Goal: Task Accomplishment & Management: Use online tool/utility

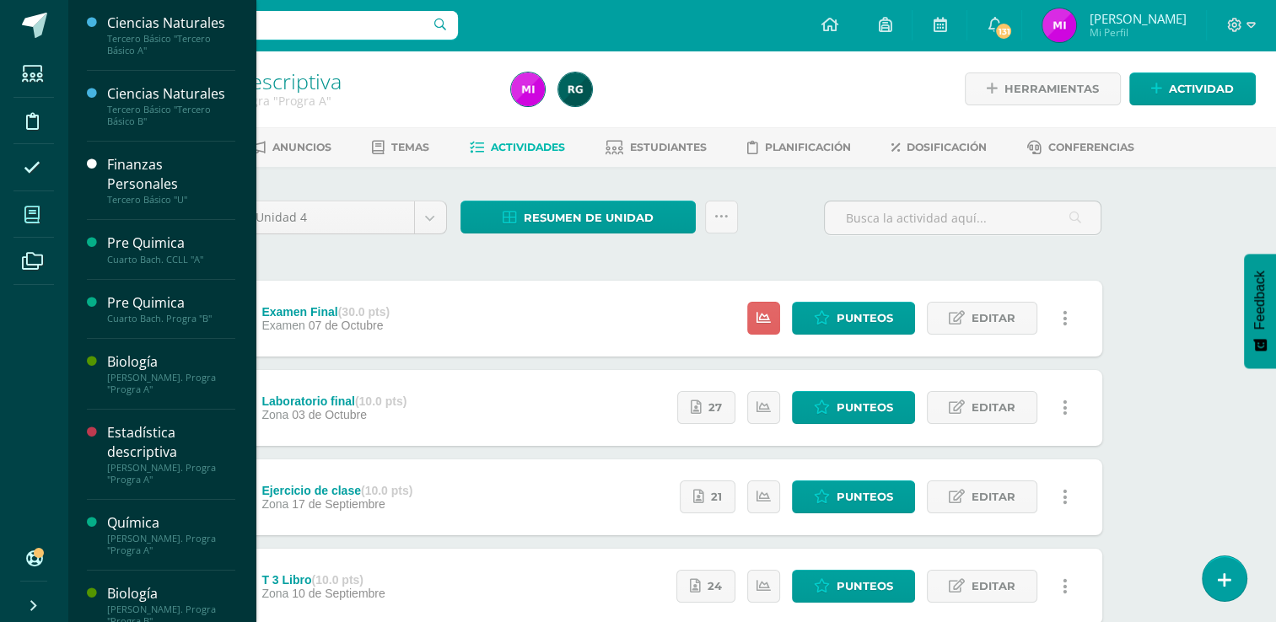
click at [36, 213] on icon at bounding box center [31, 215] width 15 height 17
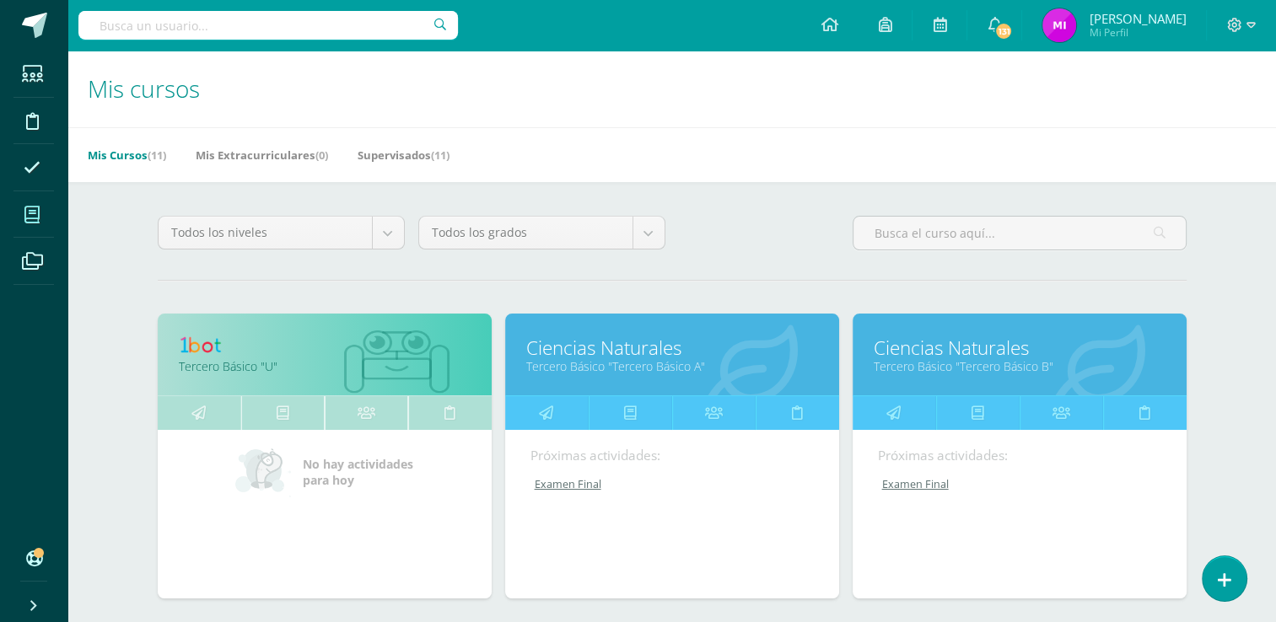
click at [611, 356] on link "Ciencias Naturales" at bounding box center [672, 348] width 292 height 26
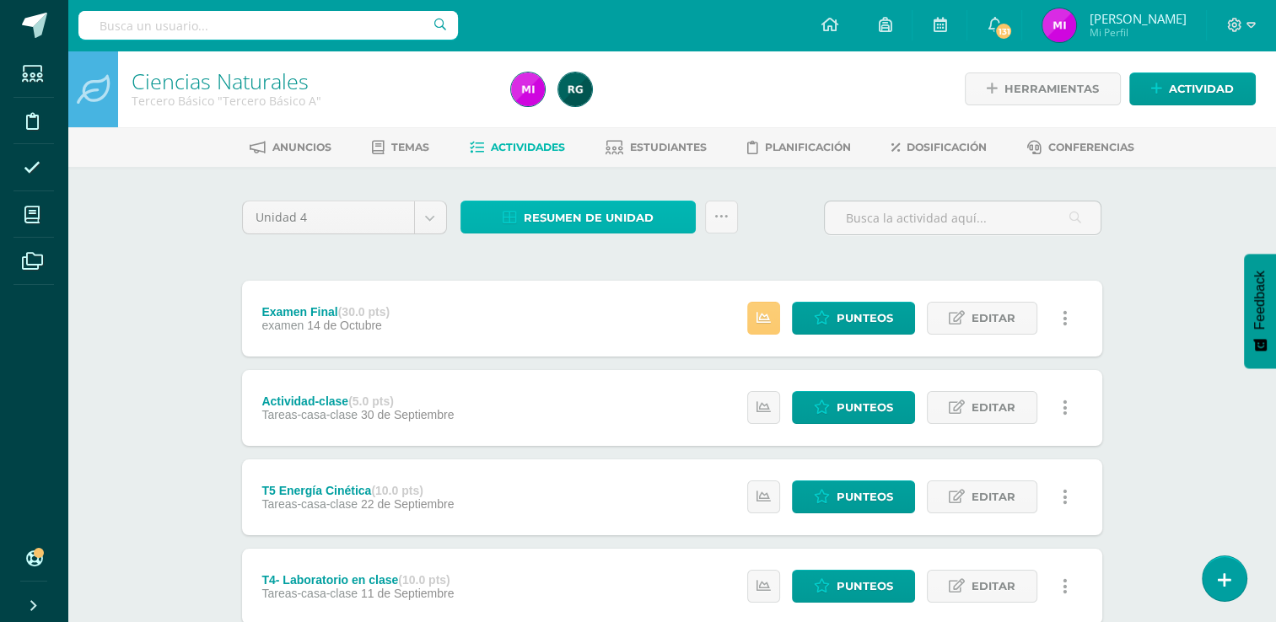
click at [586, 215] on span "Resumen de unidad" at bounding box center [589, 217] width 130 height 31
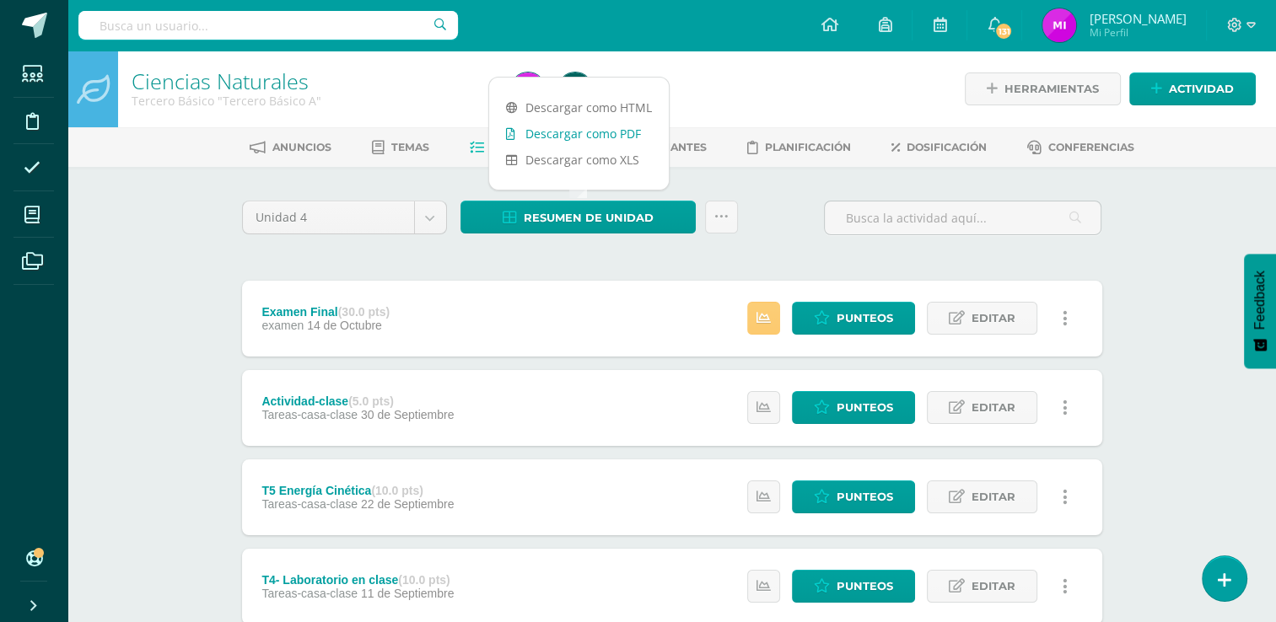
click at [551, 127] on link "Descargar como PDF" at bounding box center [579, 134] width 180 height 26
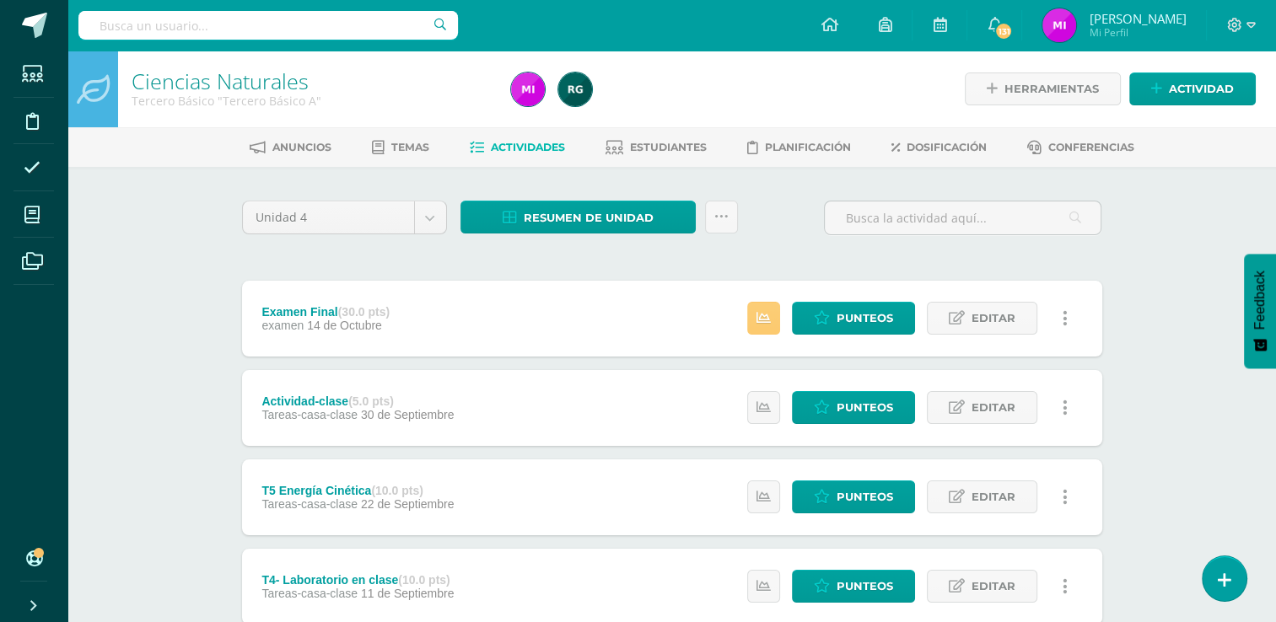
click at [1181, 422] on div "Ciencias Naturales Tercero Básico "Tercero Básico A" Herramientas Detalle de as…" at bounding box center [671, 573] width 1208 height 1044
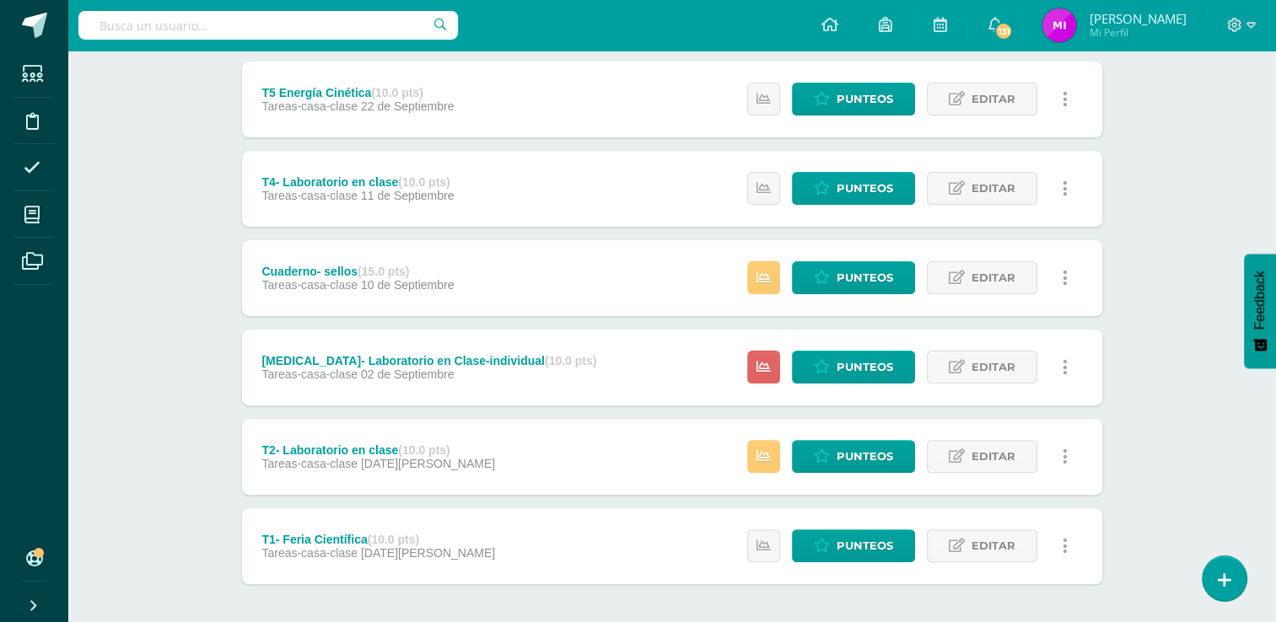
scroll to position [472, 0]
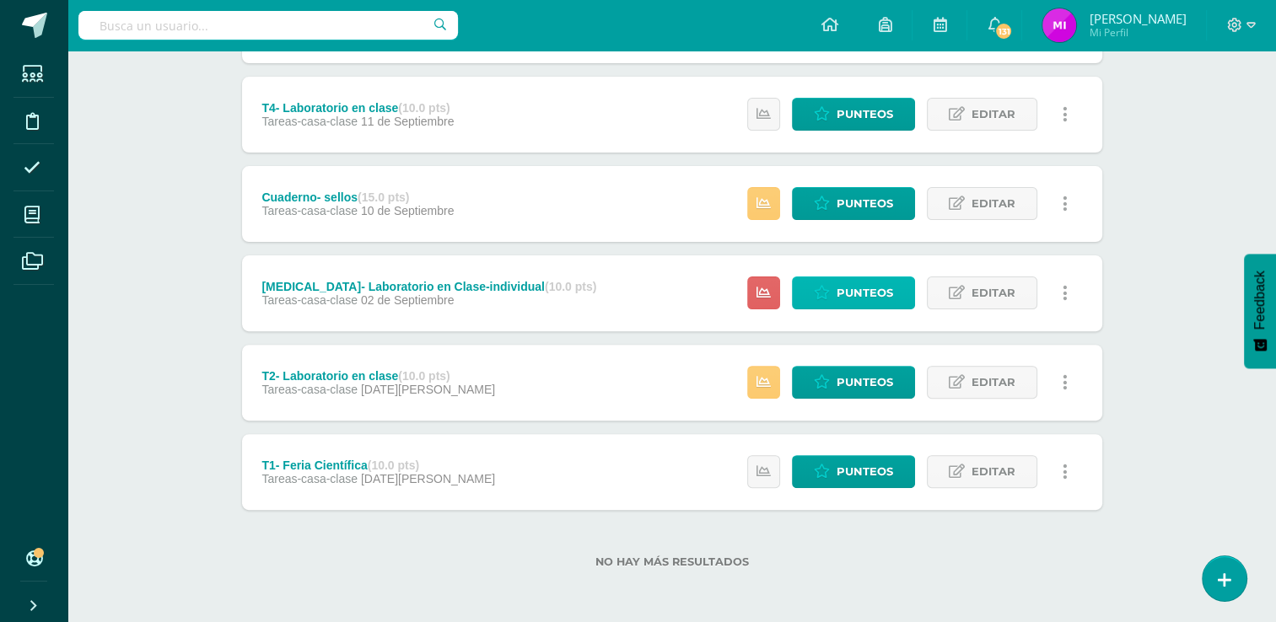
click at [846, 292] on span "Punteos" at bounding box center [865, 292] width 56 height 31
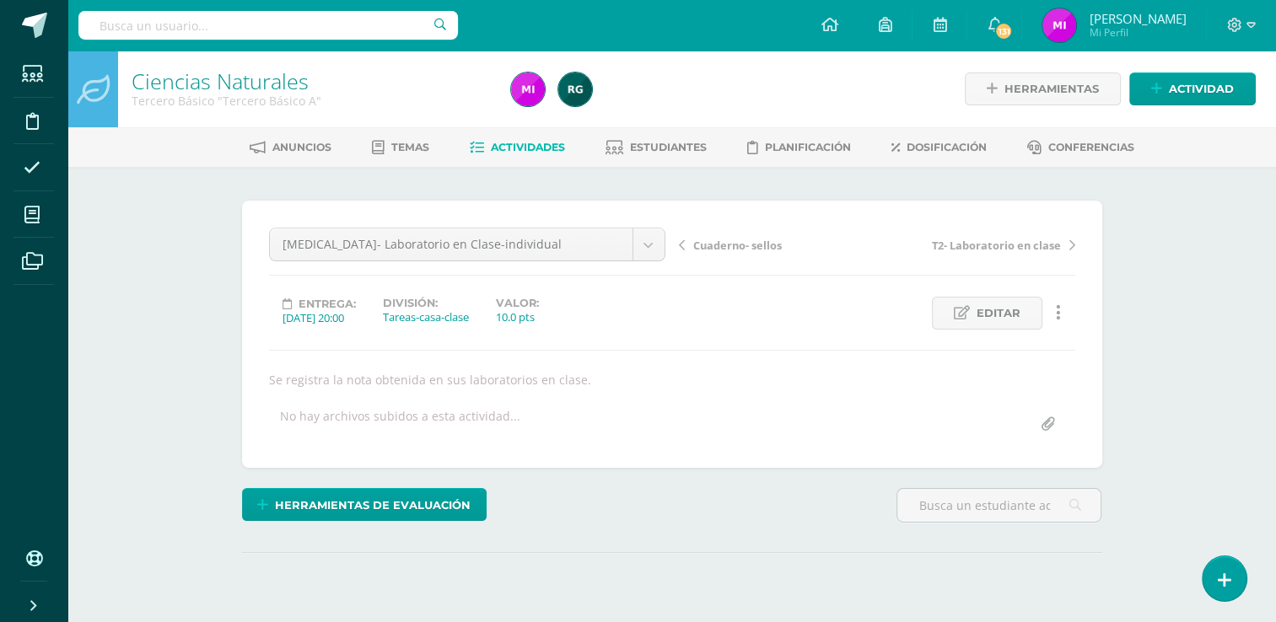
click at [1224, 349] on div "Ciencias Naturales Tercero Básico "Tercero Básico A" Herramientas Detalle de as…" at bounding box center [671, 367] width 1208 height 633
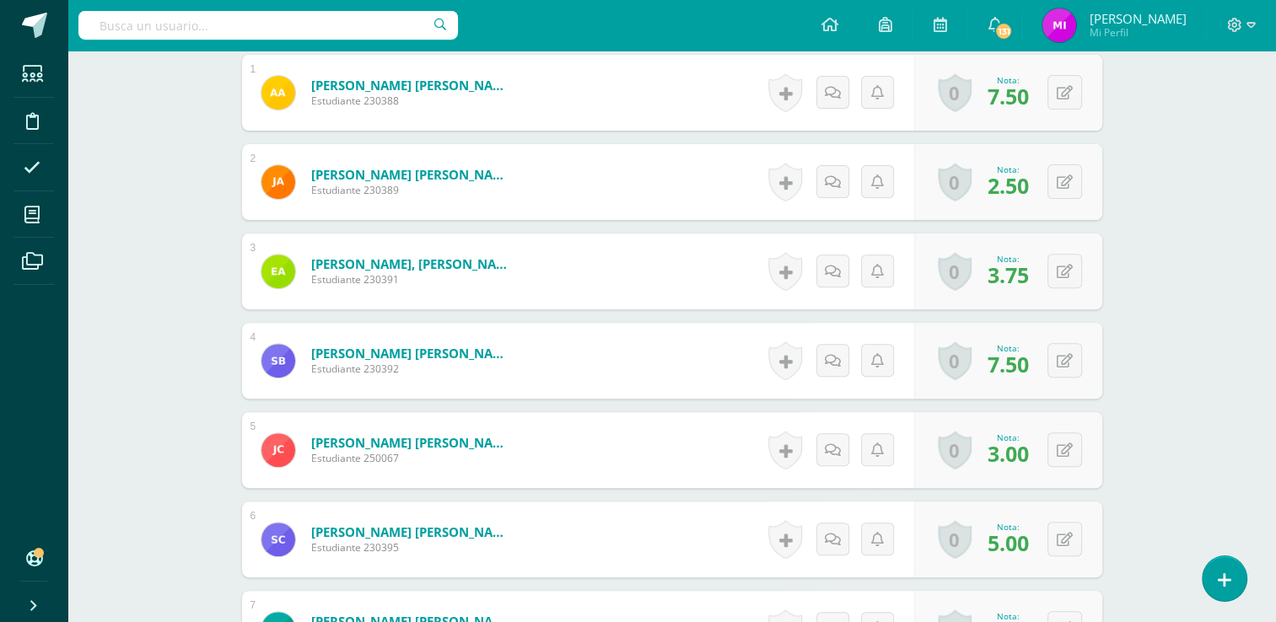
scroll to position [576, 0]
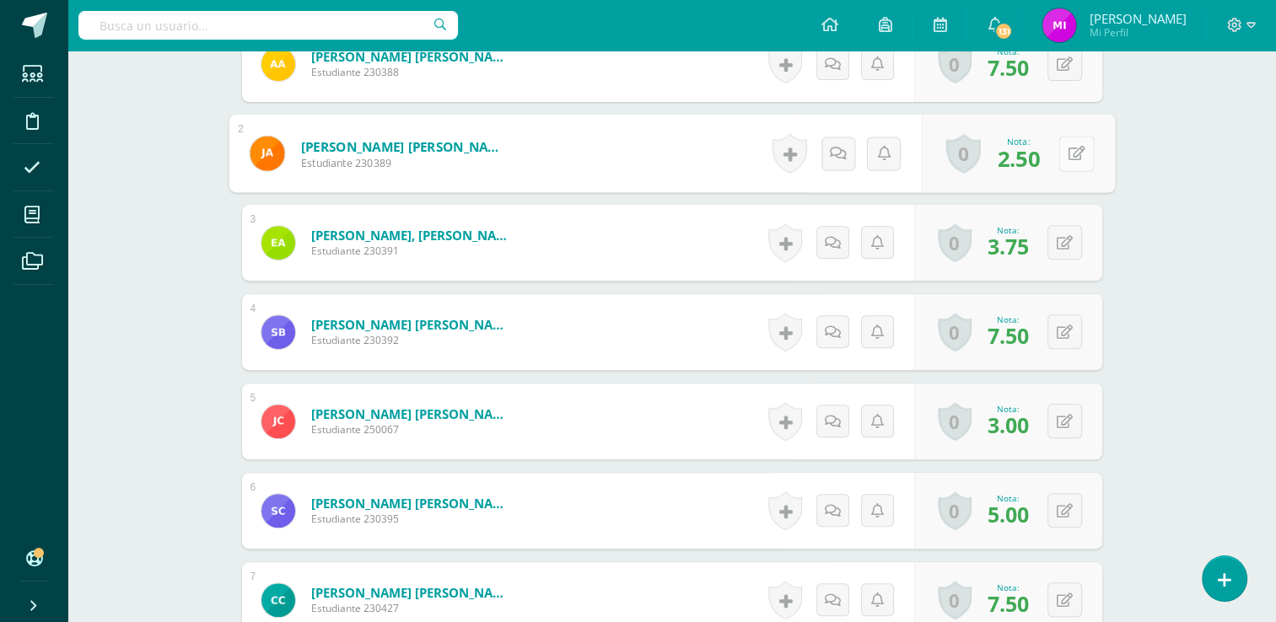
click at [1069, 153] on icon at bounding box center [1076, 153] width 17 height 14
type input "5"
click at [1066, 251] on button at bounding box center [1064, 242] width 35 height 35
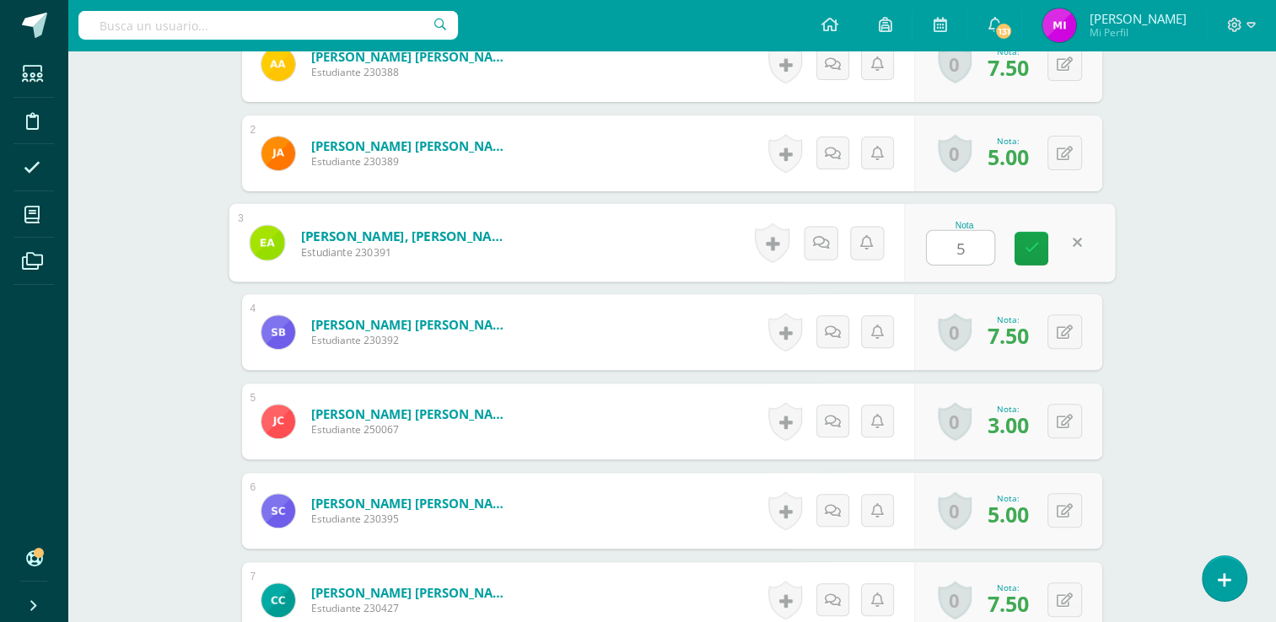
type input "5"
click at [1137, 394] on div "Ciencias Naturales Tercero Básico "Tercero Básico A" Herramientas Detalle de as…" at bounding box center [671, 284] width 1208 height 1619
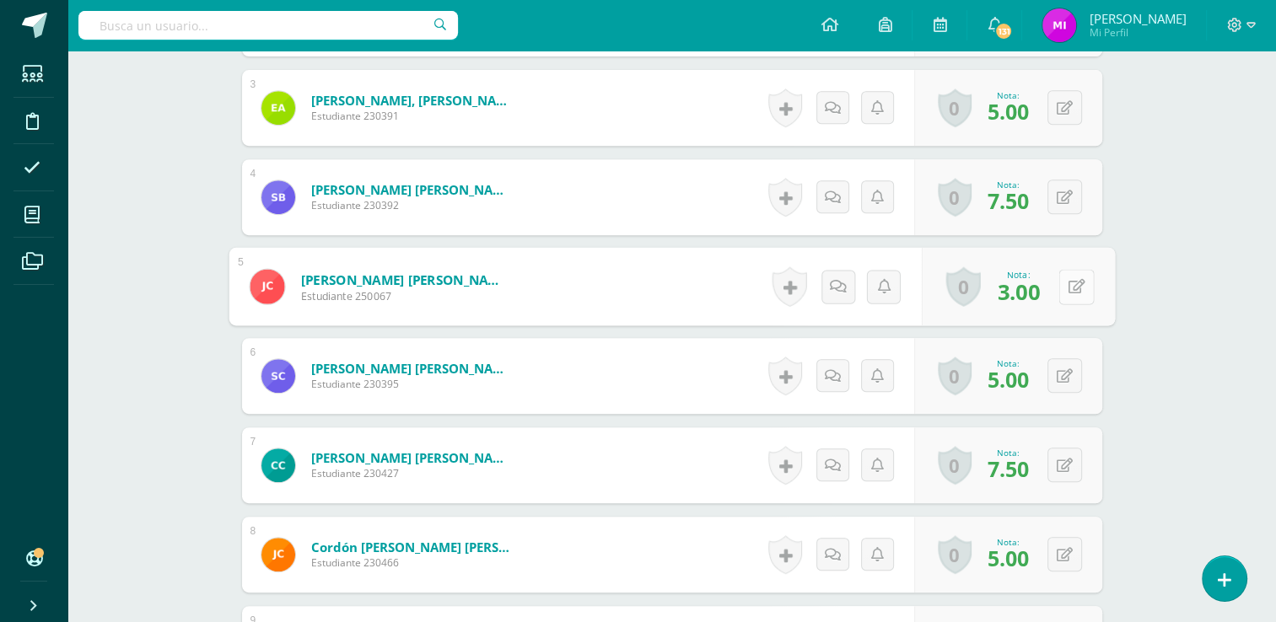
scroll to position [712, 0]
click at [1073, 289] on button at bounding box center [1075, 285] width 35 height 35
type input "5"
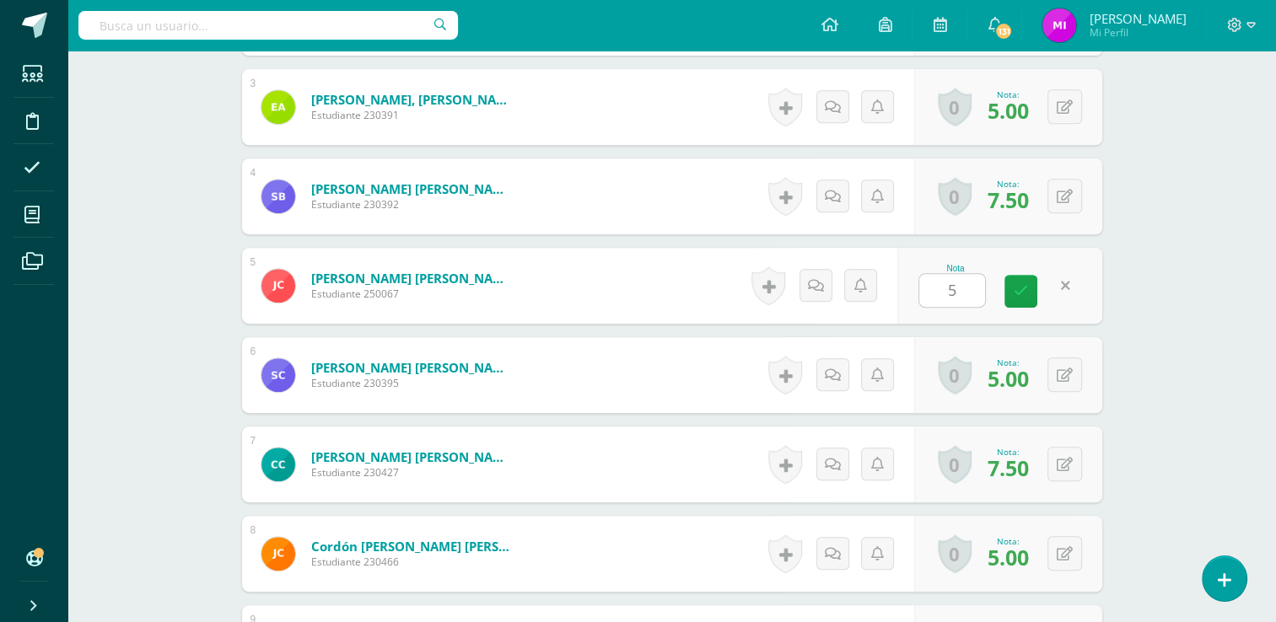
click at [1159, 414] on div "Ciencias Naturales Tercero Básico "Tercero Básico A" Herramientas Detalle de as…" at bounding box center [671, 595] width 1208 height 2513
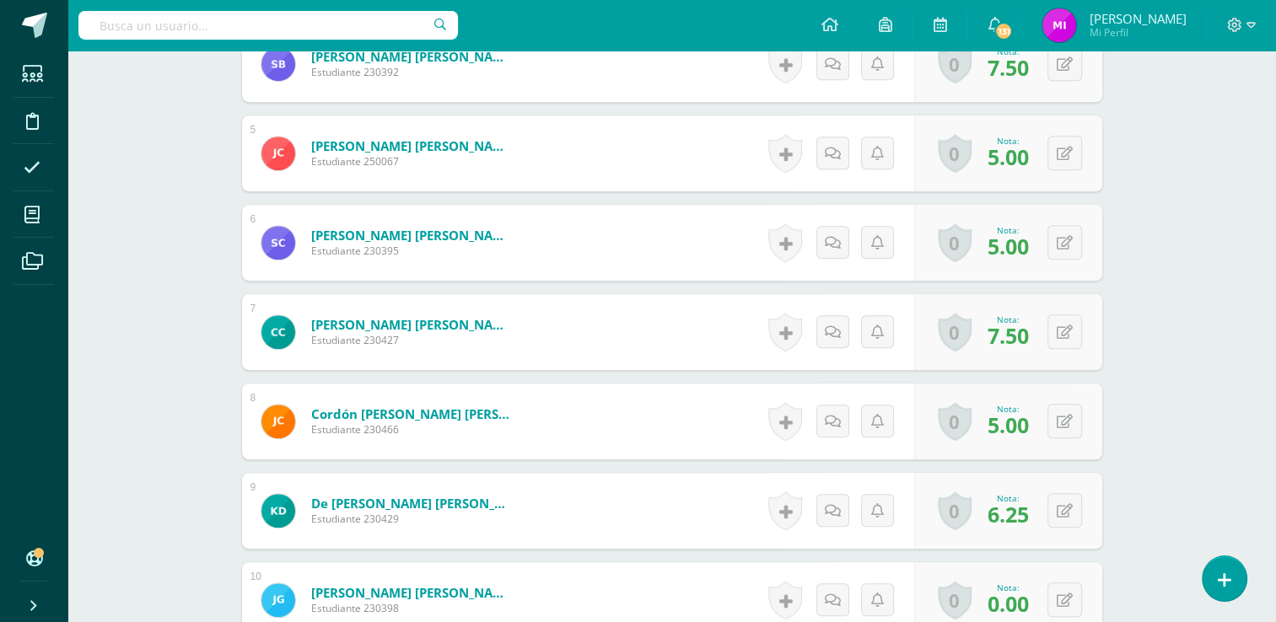
scroll to position [847, 0]
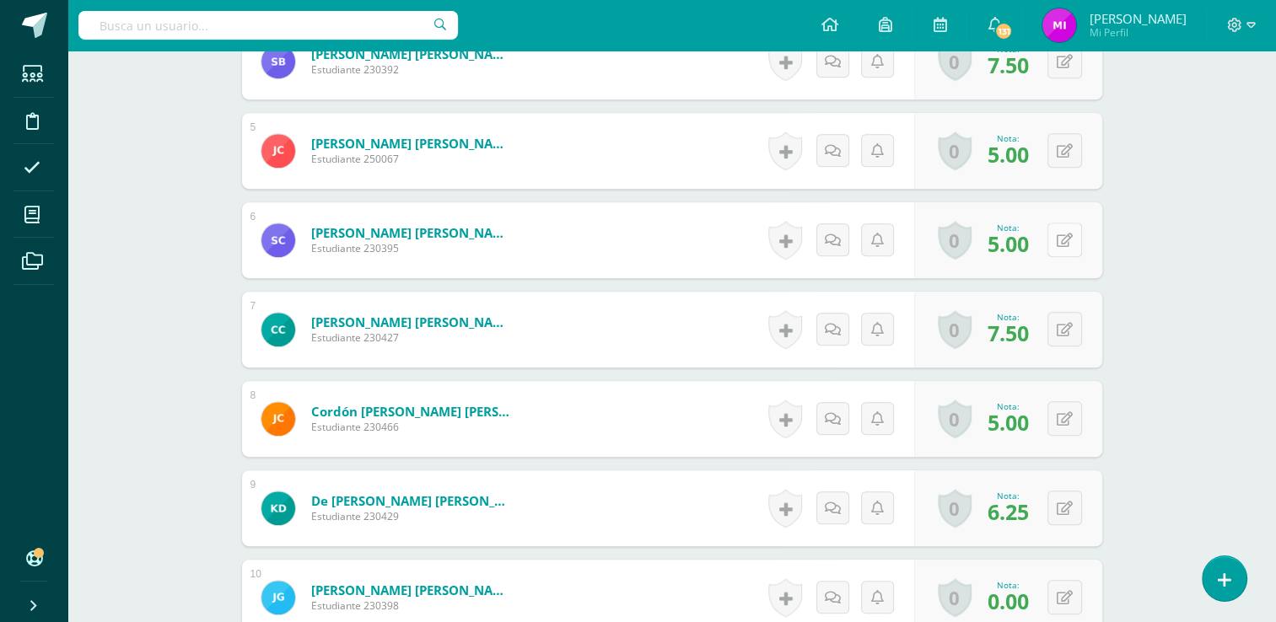
click at [1057, 229] on div "0 Logros Logros obtenidos Aún no hay logros agregados Nota: 5.00" at bounding box center [1008, 240] width 188 height 76
click at [1077, 250] on button at bounding box center [1075, 240] width 35 height 35
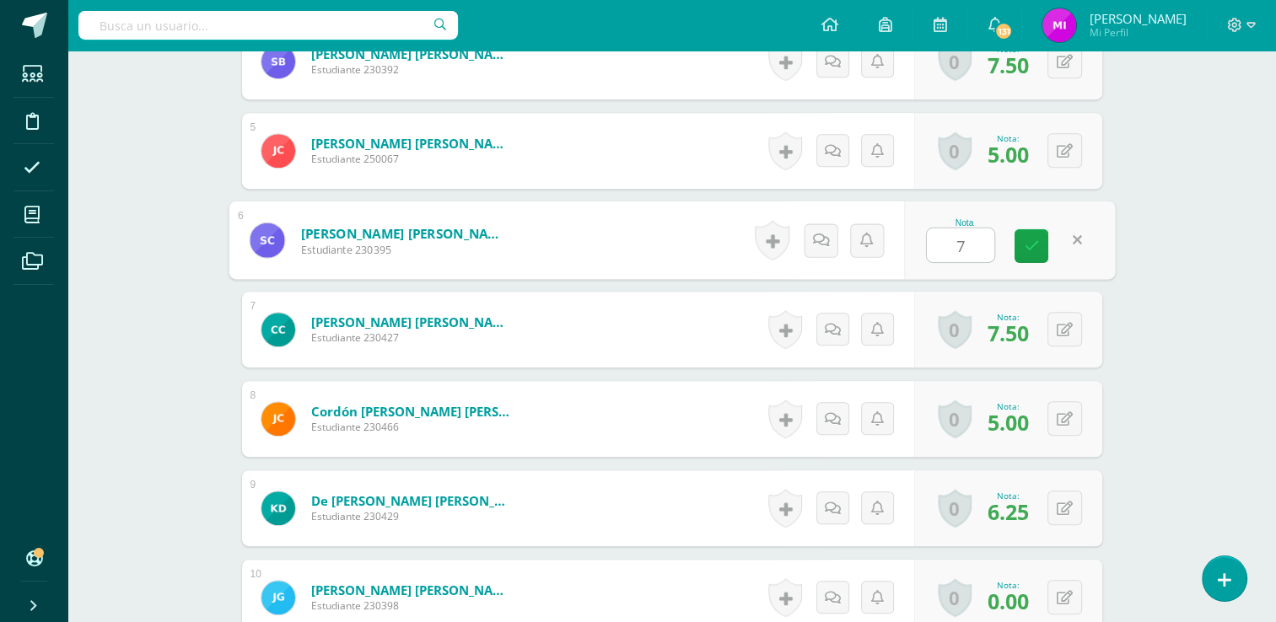
type input "7"
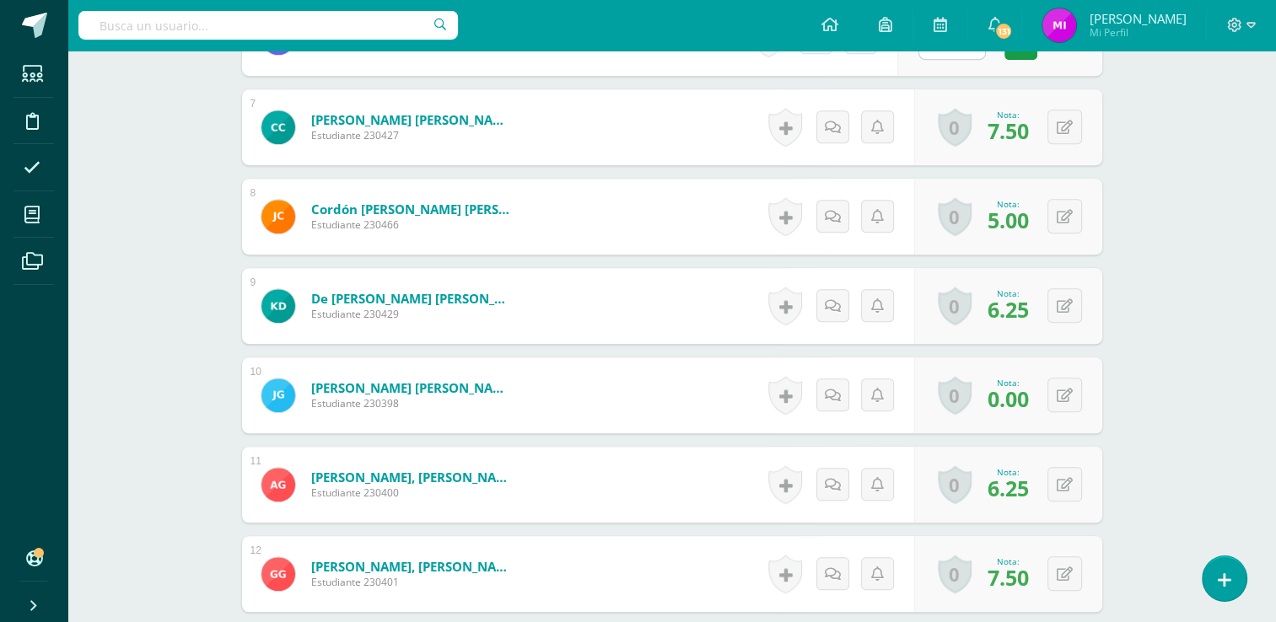
scroll to position [1083, 0]
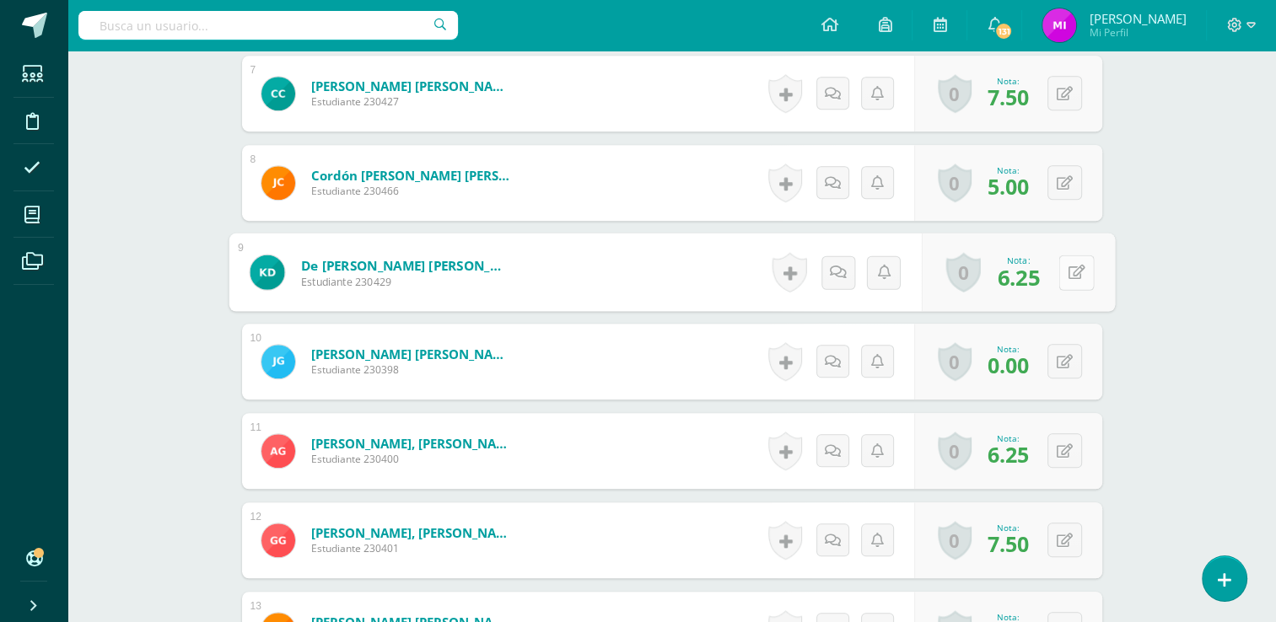
click at [1066, 272] on button at bounding box center [1075, 272] width 35 height 35
type input "7"
click at [1177, 344] on div "Ciencias Naturales Tercero Básico "Tercero Básico A" Herramientas Detalle de as…" at bounding box center [671, 629] width 1208 height 3323
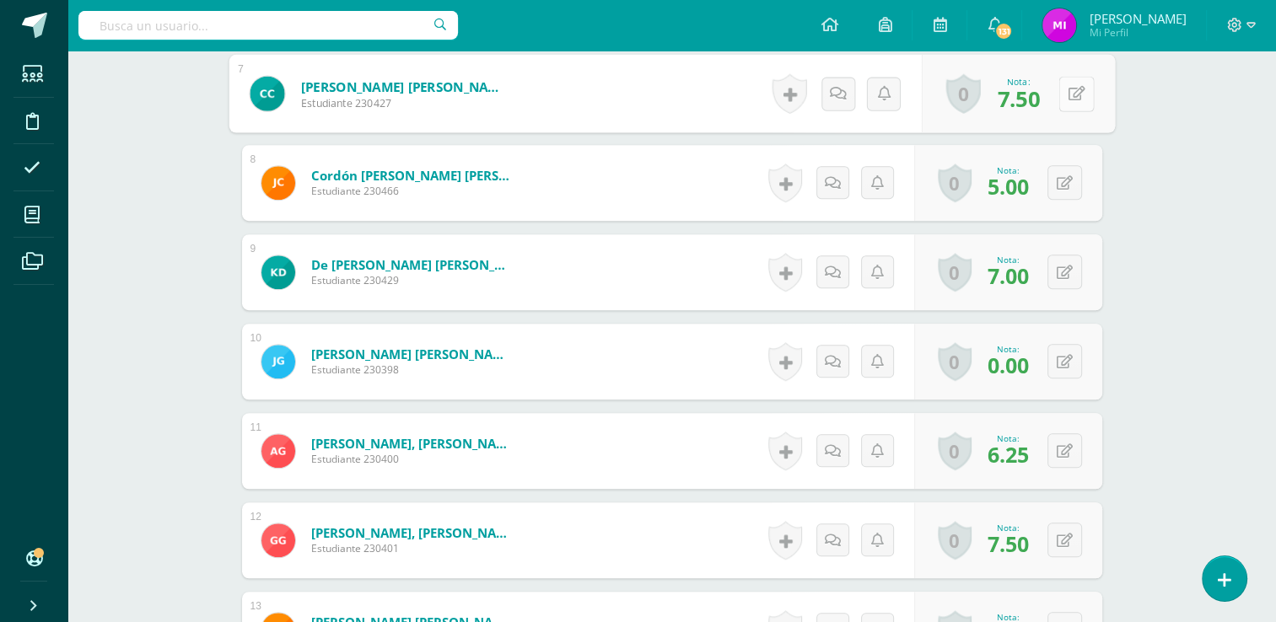
click at [1068, 96] on icon at bounding box center [1076, 93] width 17 height 14
type input "8"
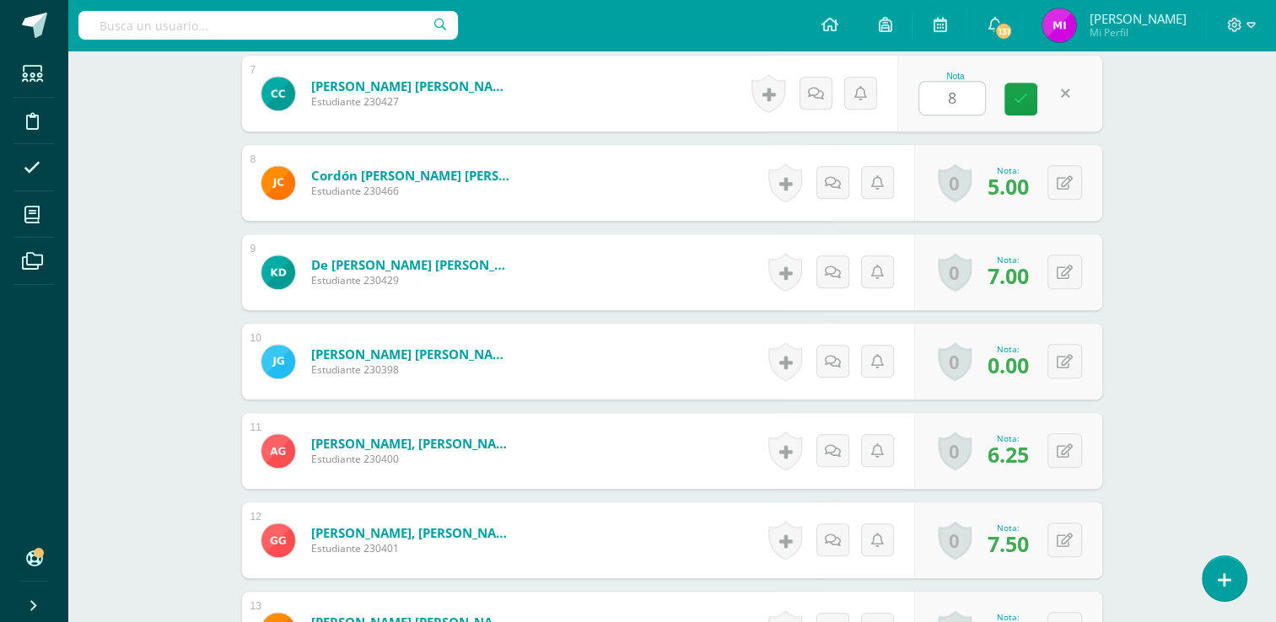
click at [1218, 325] on div "Ciencias Naturales Tercero Básico "Tercero Básico A" Herramientas Detalle de as…" at bounding box center [671, 629] width 1208 height 3323
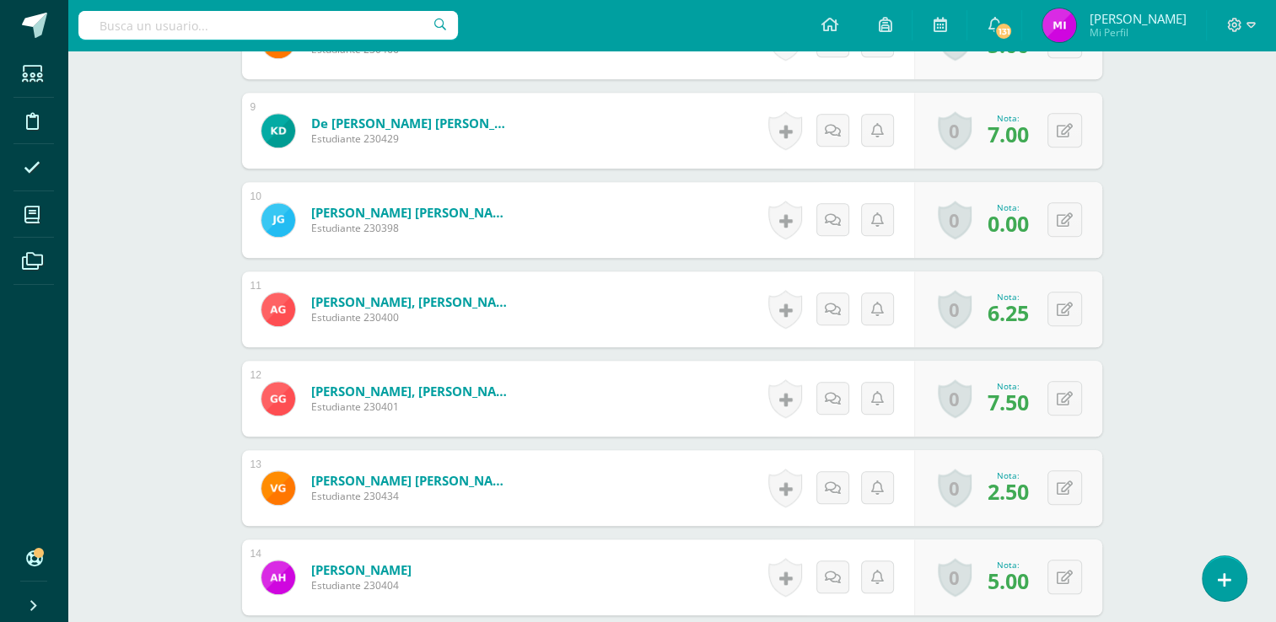
scroll to position [1251, 0]
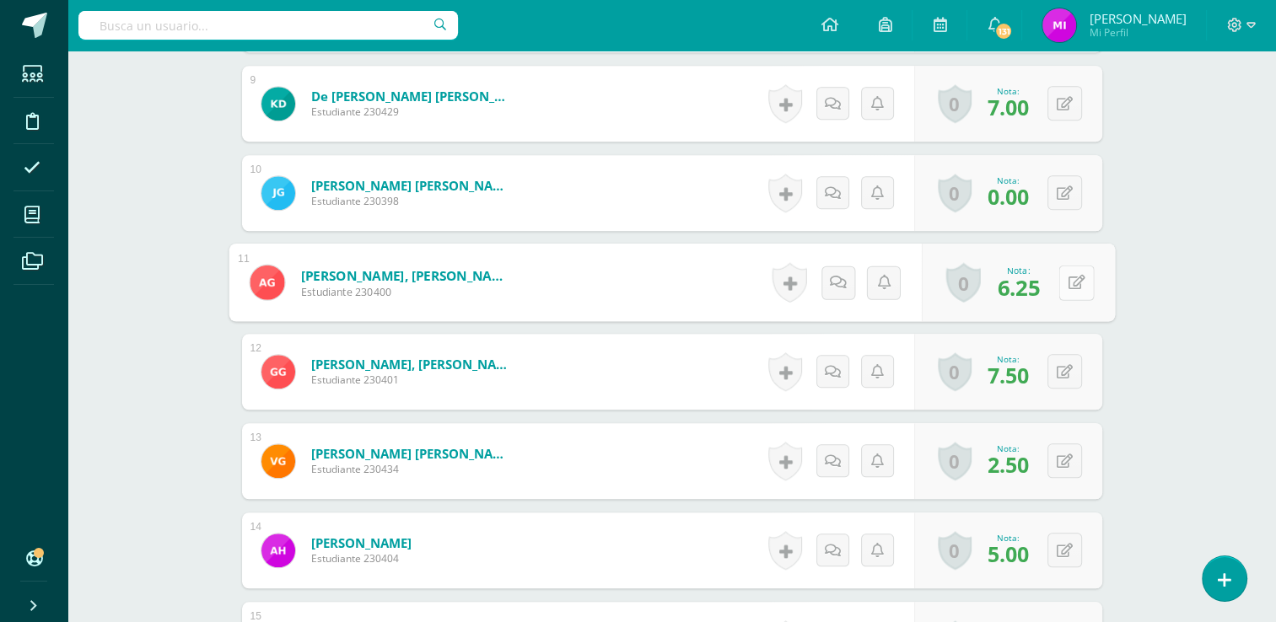
click at [1068, 278] on icon at bounding box center [1076, 282] width 17 height 14
type input "6"
click at [1144, 381] on div "Ciencias Naturales Tercero Básico "Tercero Básico A" Herramientas Detalle de as…" at bounding box center [671, 460] width 1208 height 3323
click at [1065, 363] on button at bounding box center [1064, 371] width 35 height 35
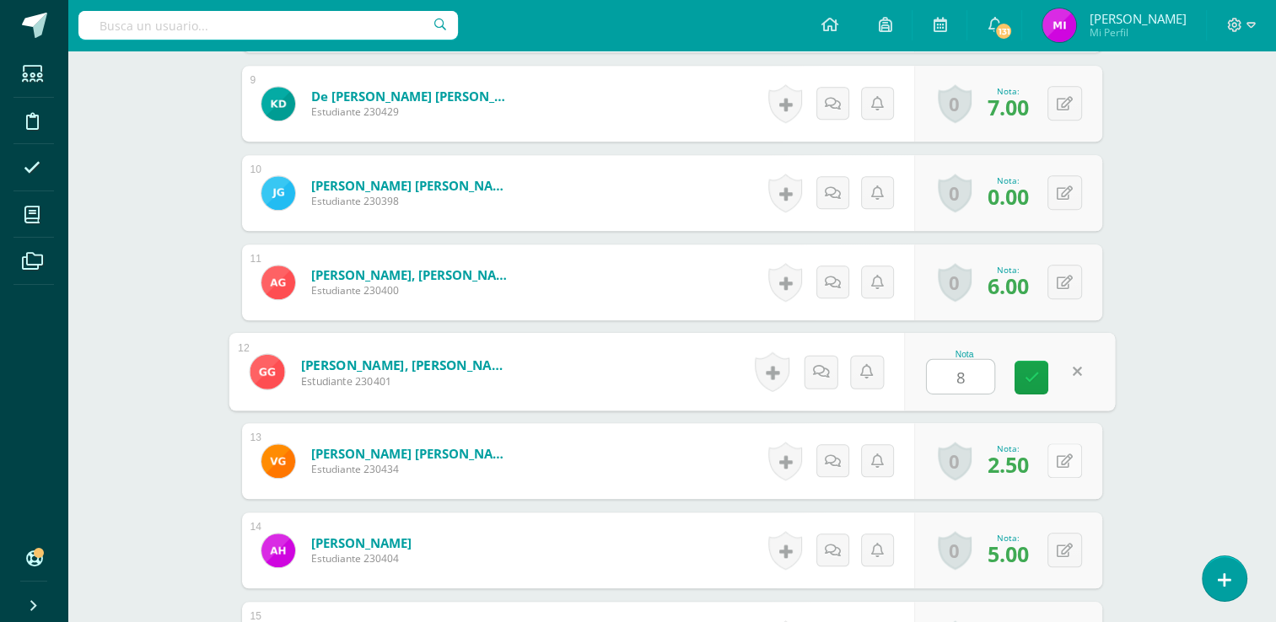
type input "8"
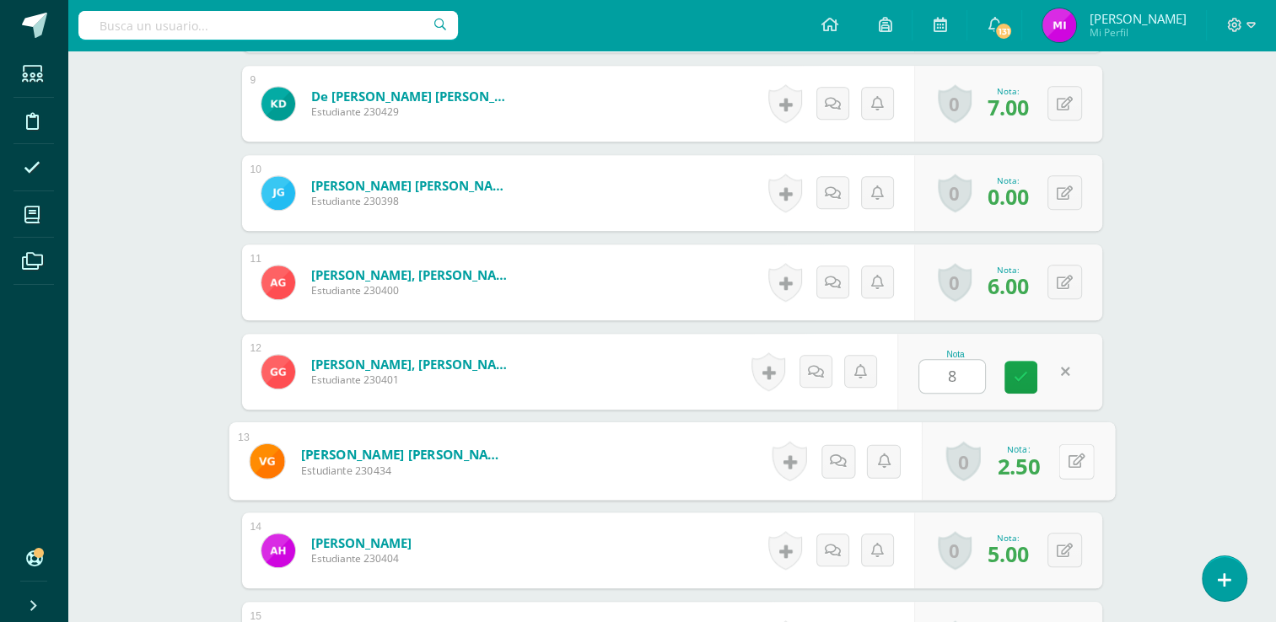
click at [1064, 459] on button at bounding box center [1075, 461] width 35 height 35
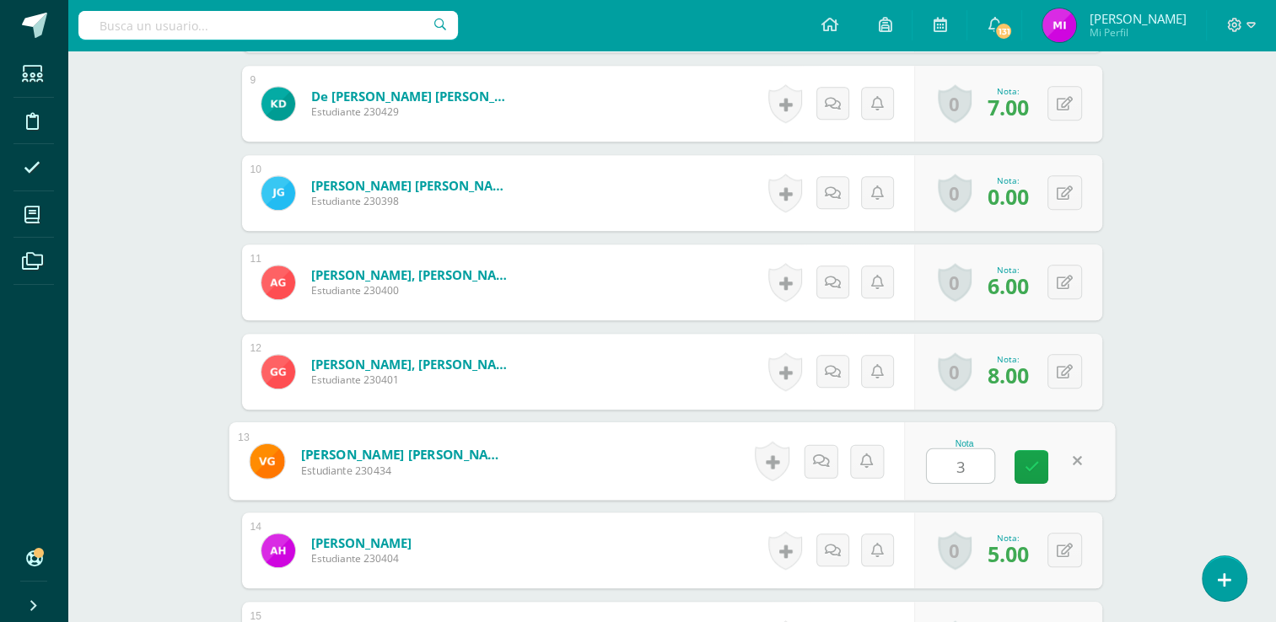
type input "3"
click at [1154, 491] on div "Ciencias Naturales Tercero Básico "Tercero Básico A" Herramientas Detalle de as…" at bounding box center [671, 460] width 1208 height 3323
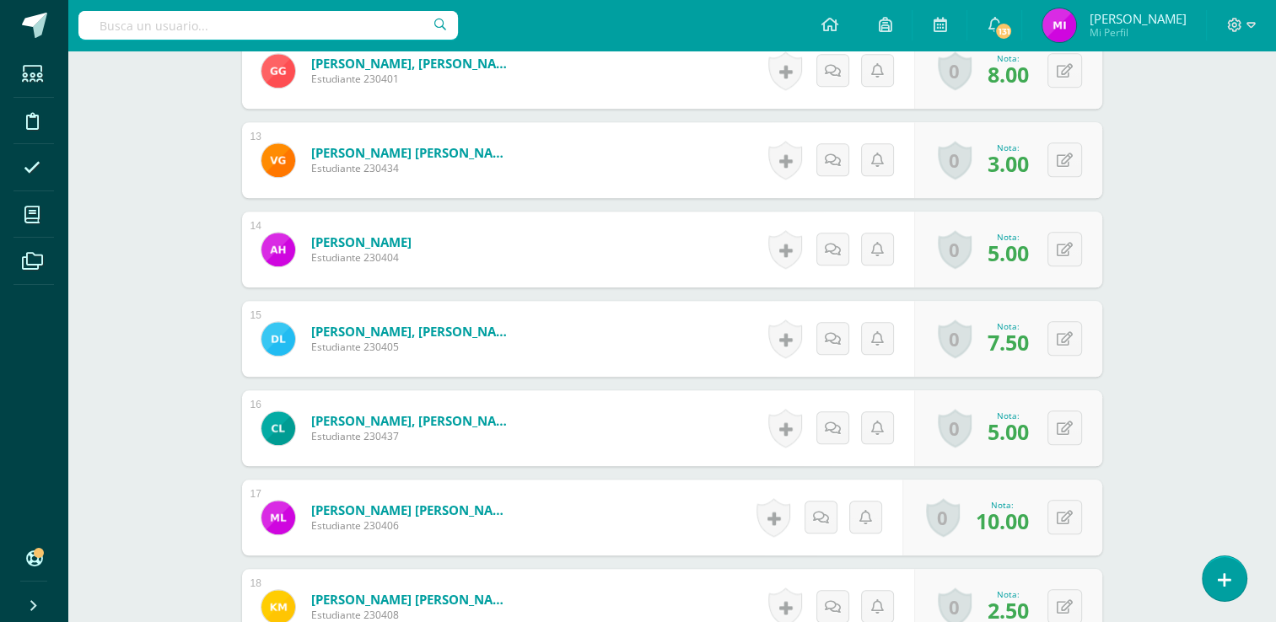
scroll to position [1555, 0]
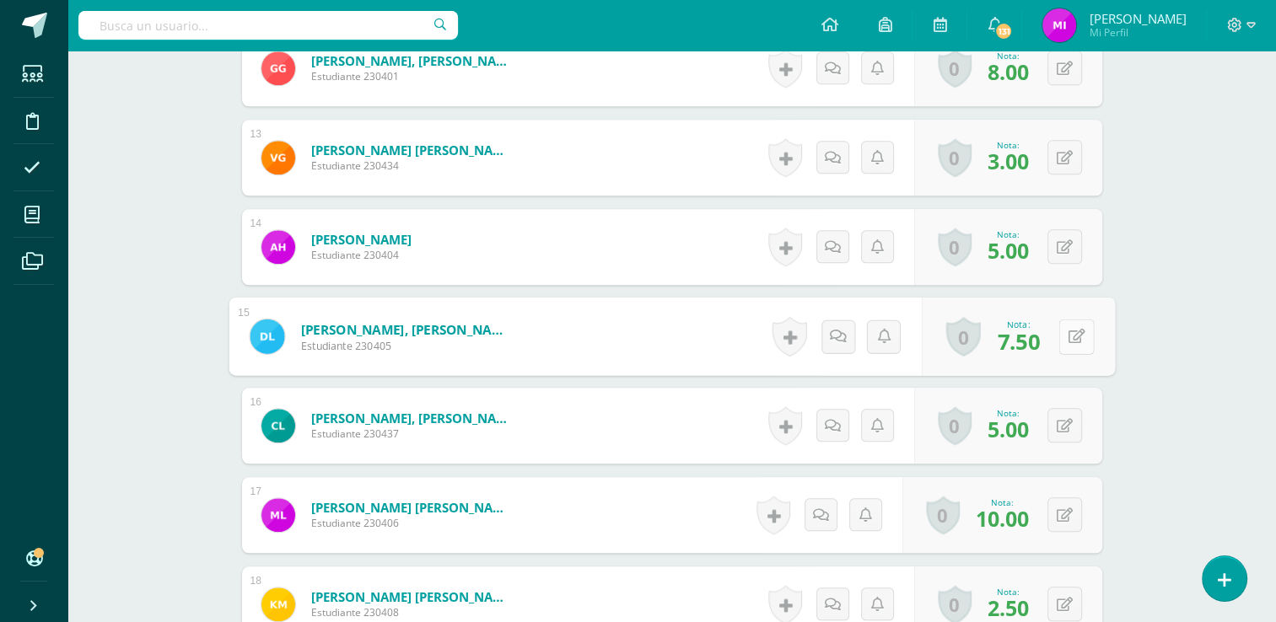
click at [1068, 346] on button at bounding box center [1075, 336] width 35 height 35
type input "8"
click at [1198, 410] on div "Ciencias Naturales Tercero Básico "Tercero Básico A" Herramientas Detalle de as…" at bounding box center [671, 157] width 1208 height 3323
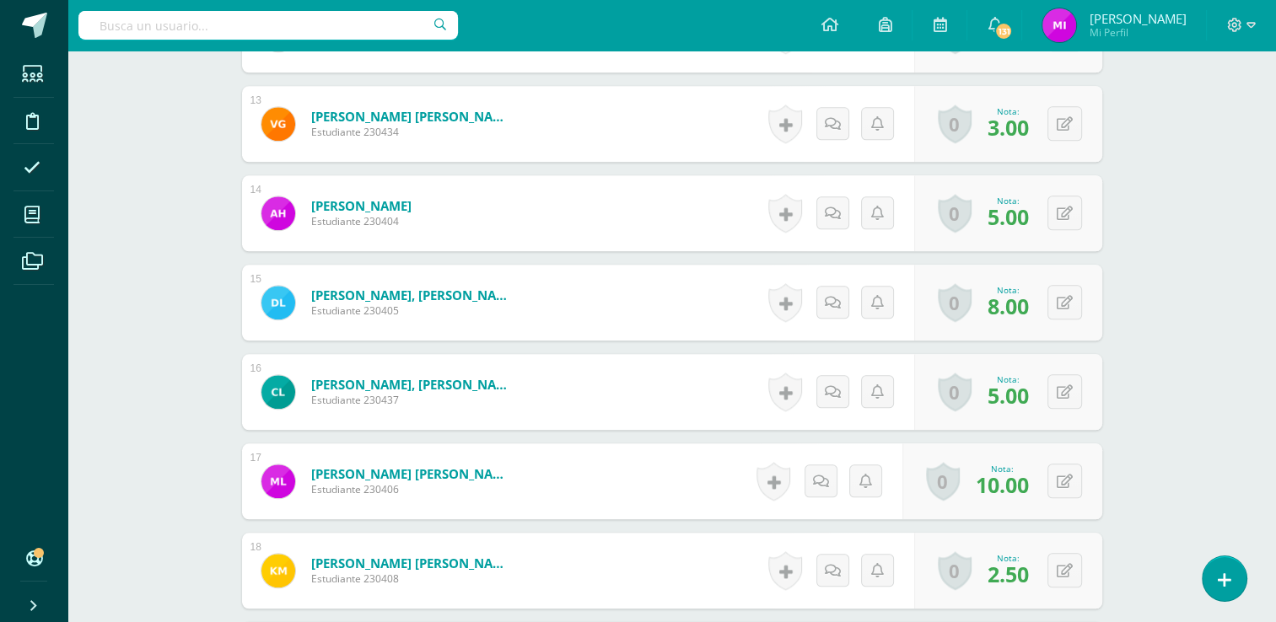
scroll to position [1892, 0]
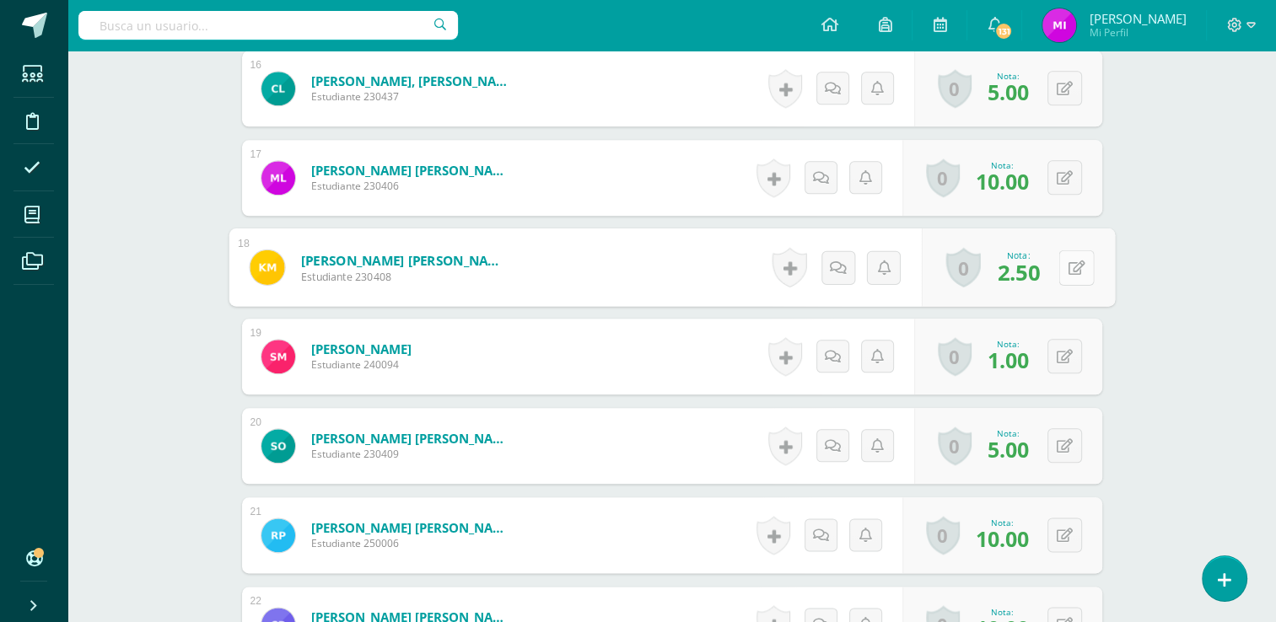
click at [1057, 268] on div "0 Logros Logros obtenidos Aún no hay logros agregados Nota: 2.50" at bounding box center [1017, 268] width 193 height 78
click at [1074, 268] on icon at bounding box center [1076, 267] width 17 height 14
type input "3"
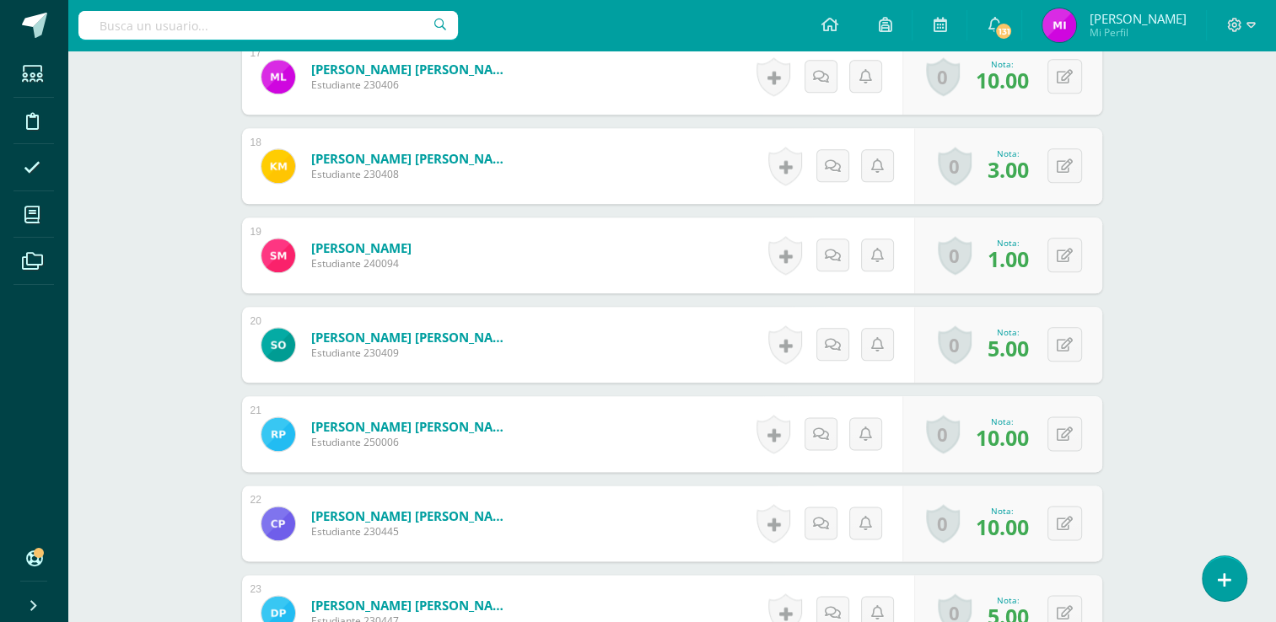
scroll to position [2027, 0]
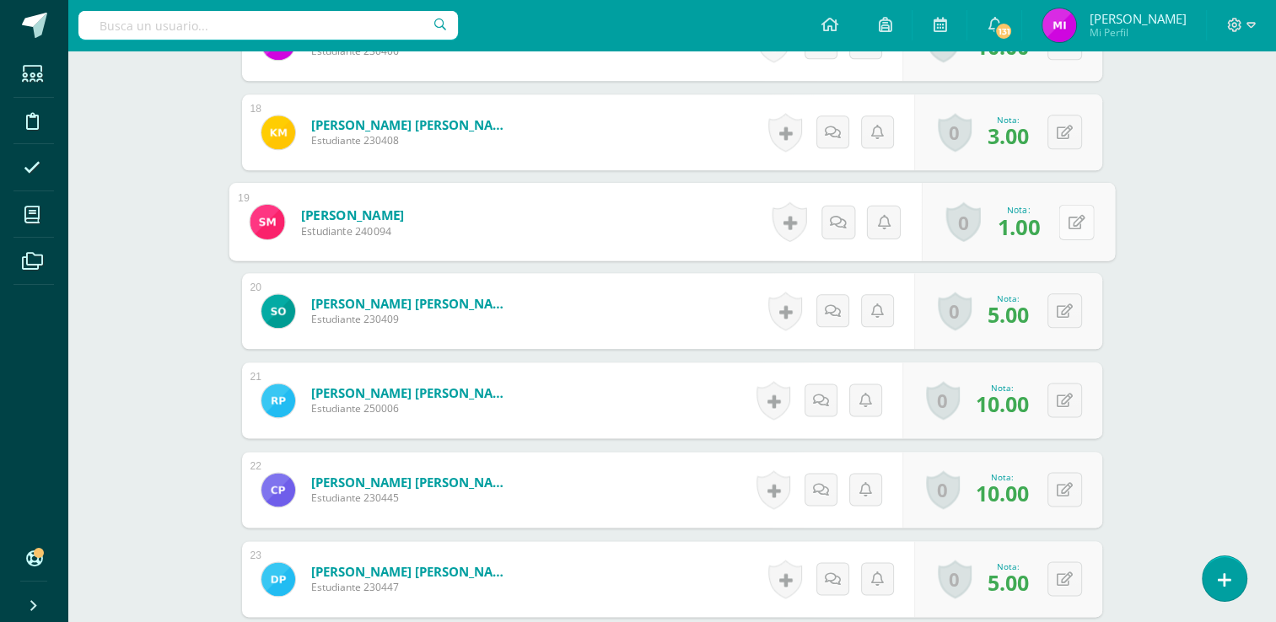
click at [1068, 222] on icon at bounding box center [1076, 221] width 17 height 14
type input "4"
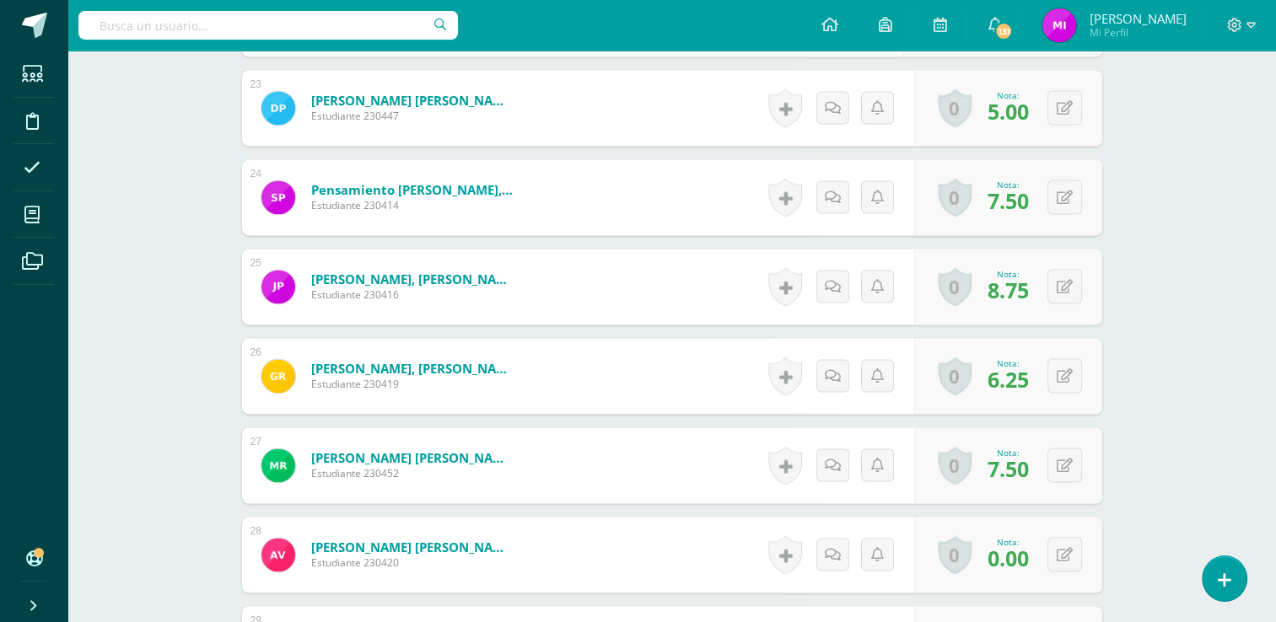
scroll to position [2499, 0]
click at [1068, 199] on icon at bounding box center [1076, 196] width 17 height 14
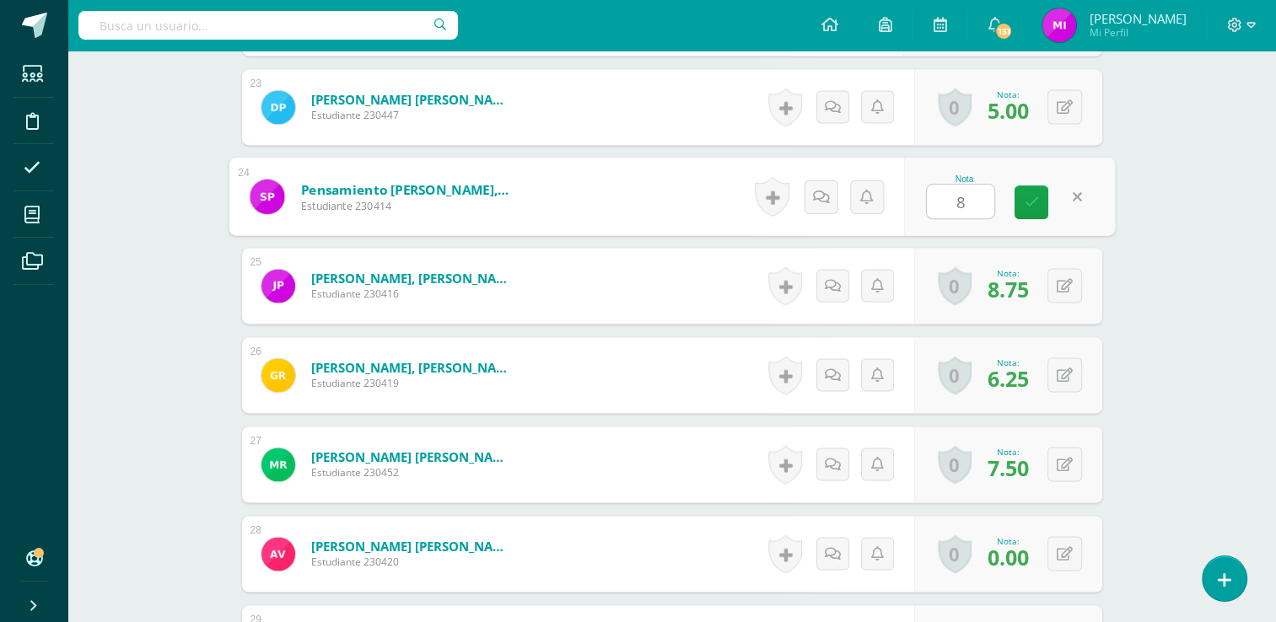
type input "8"
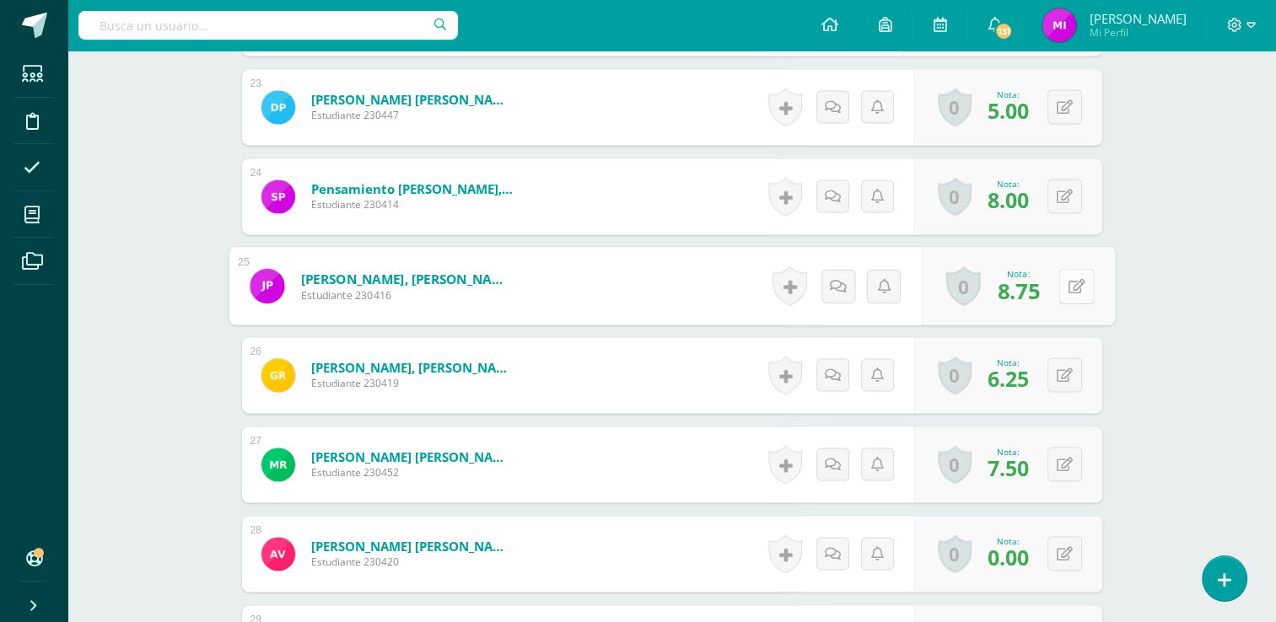
click at [1066, 289] on button at bounding box center [1075, 285] width 35 height 35
type input "9"
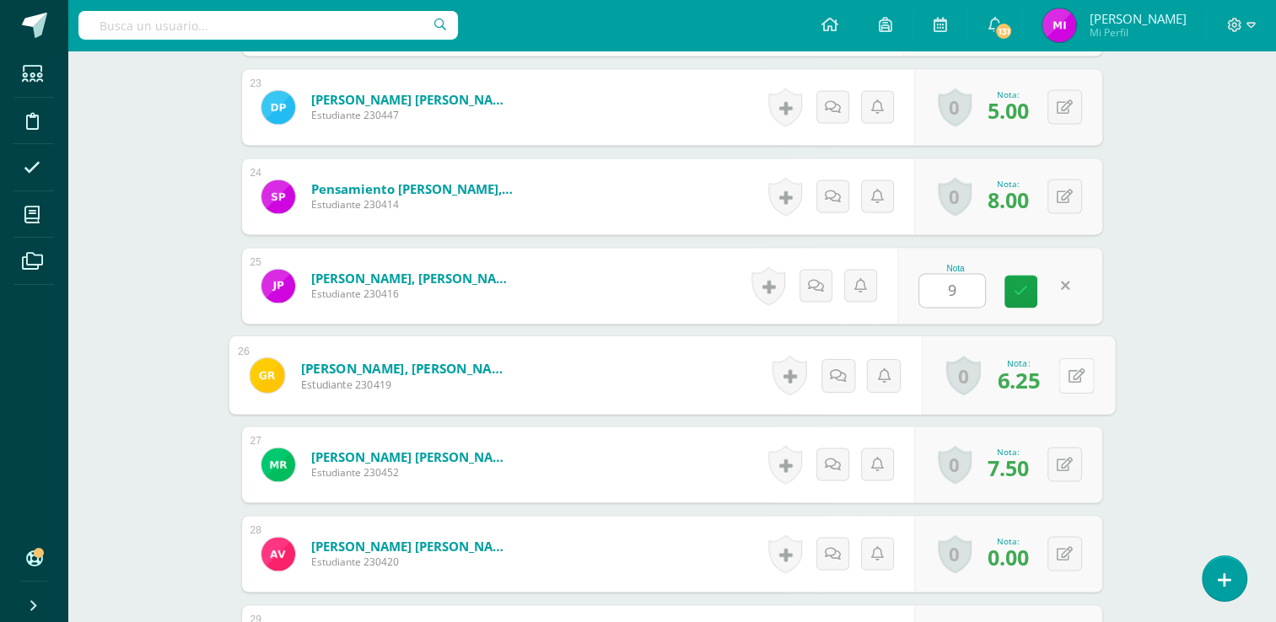
click at [1068, 371] on icon at bounding box center [1076, 375] width 17 height 14
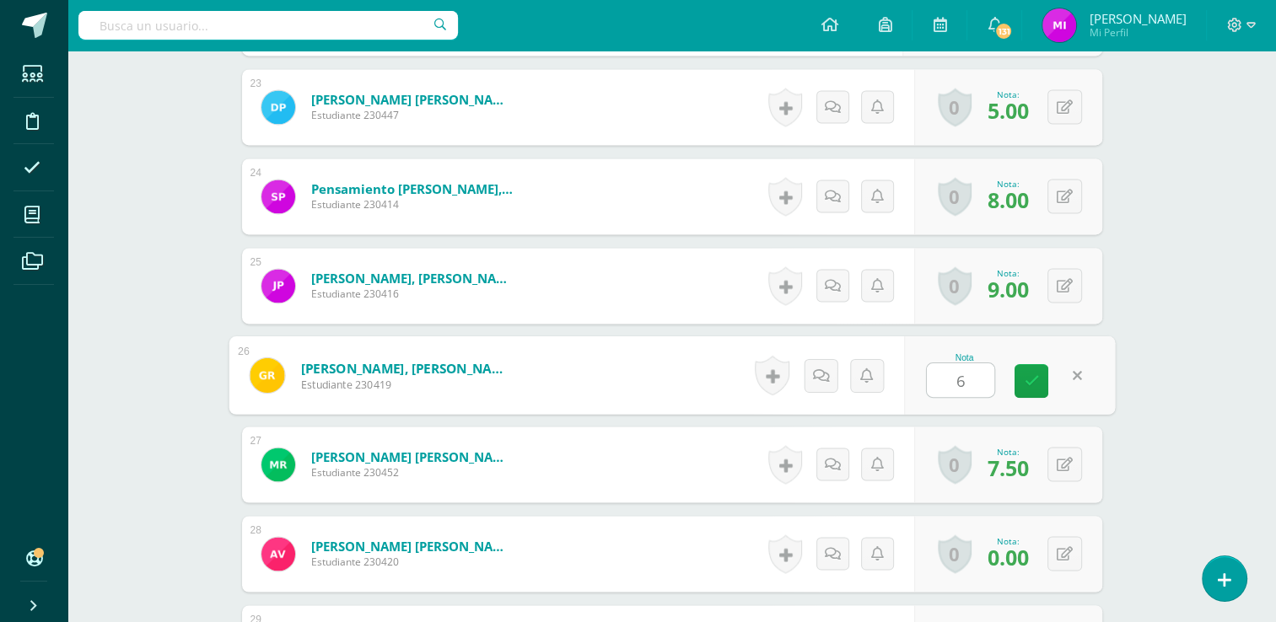
type input "6"
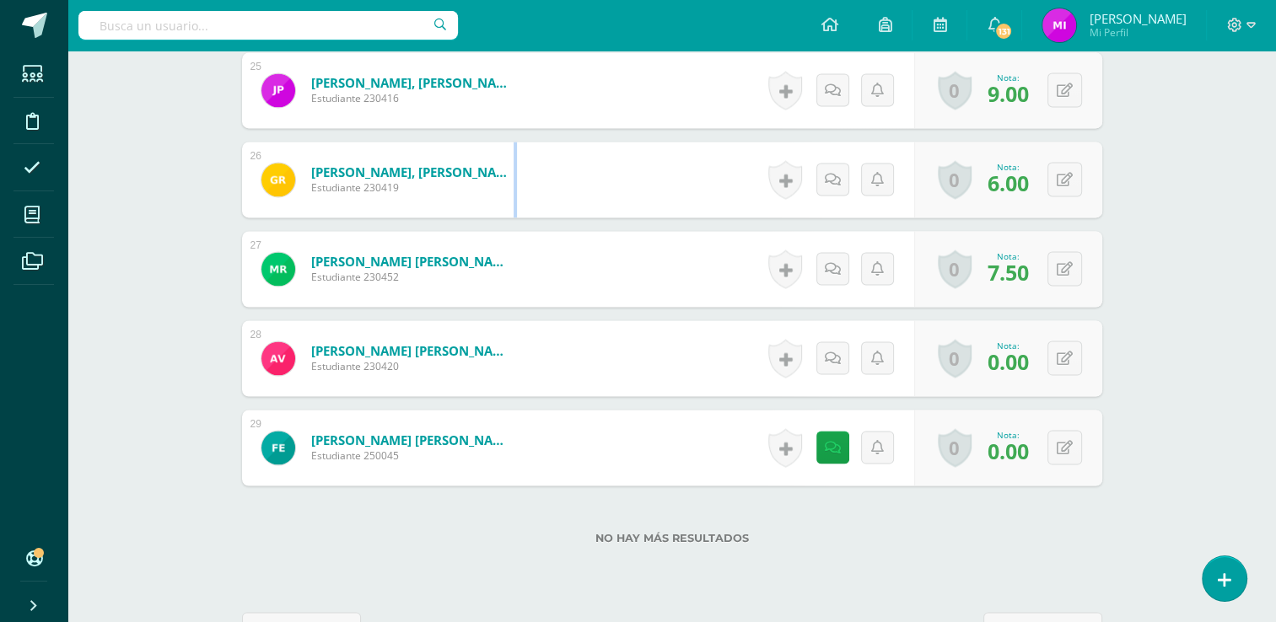
scroll to position [2702, 0]
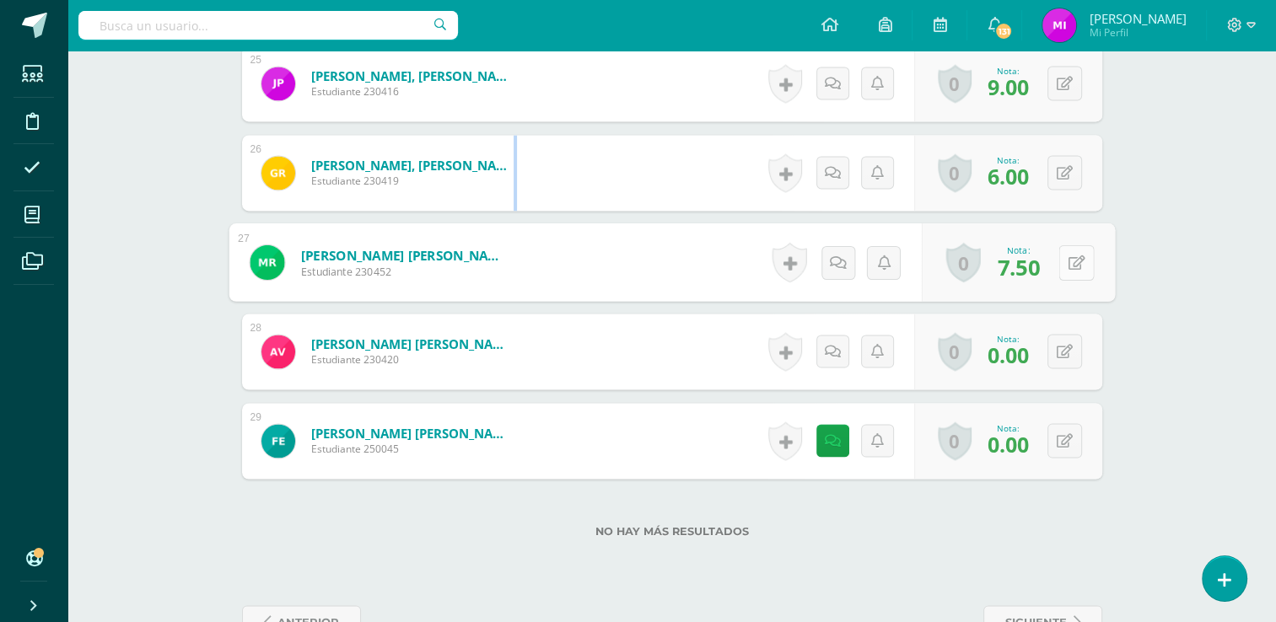
click at [1075, 263] on button at bounding box center [1075, 262] width 35 height 35
type input "8"
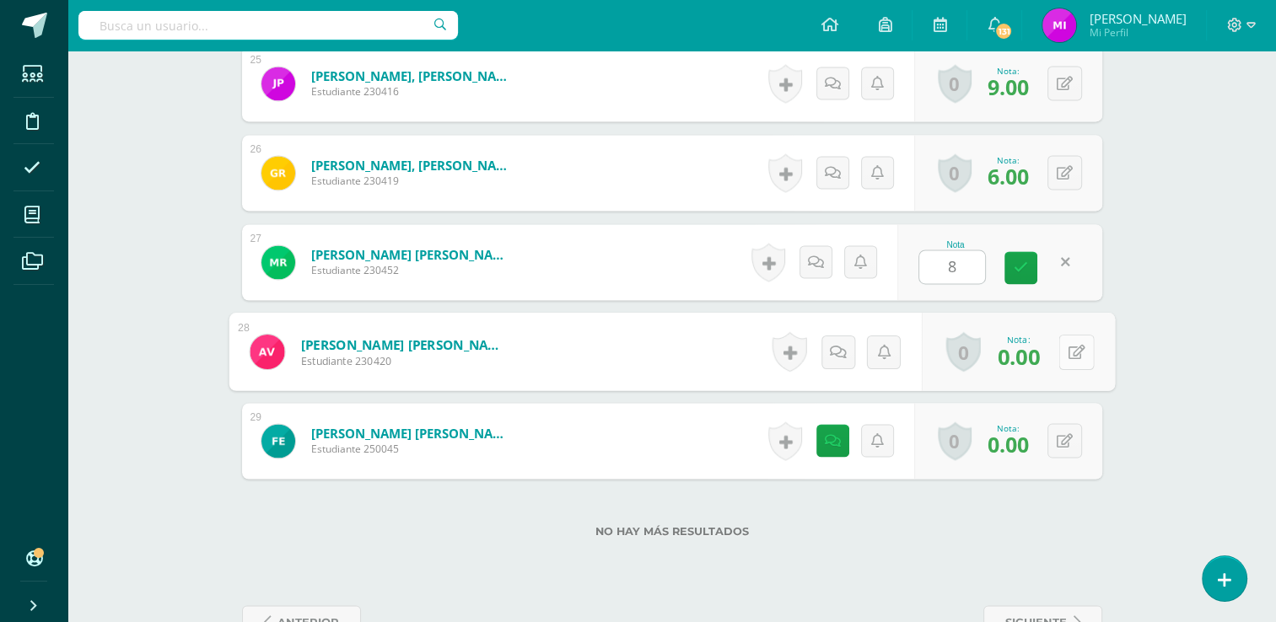
click at [1065, 356] on button at bounding box center [1075, 351] width 35 height 35
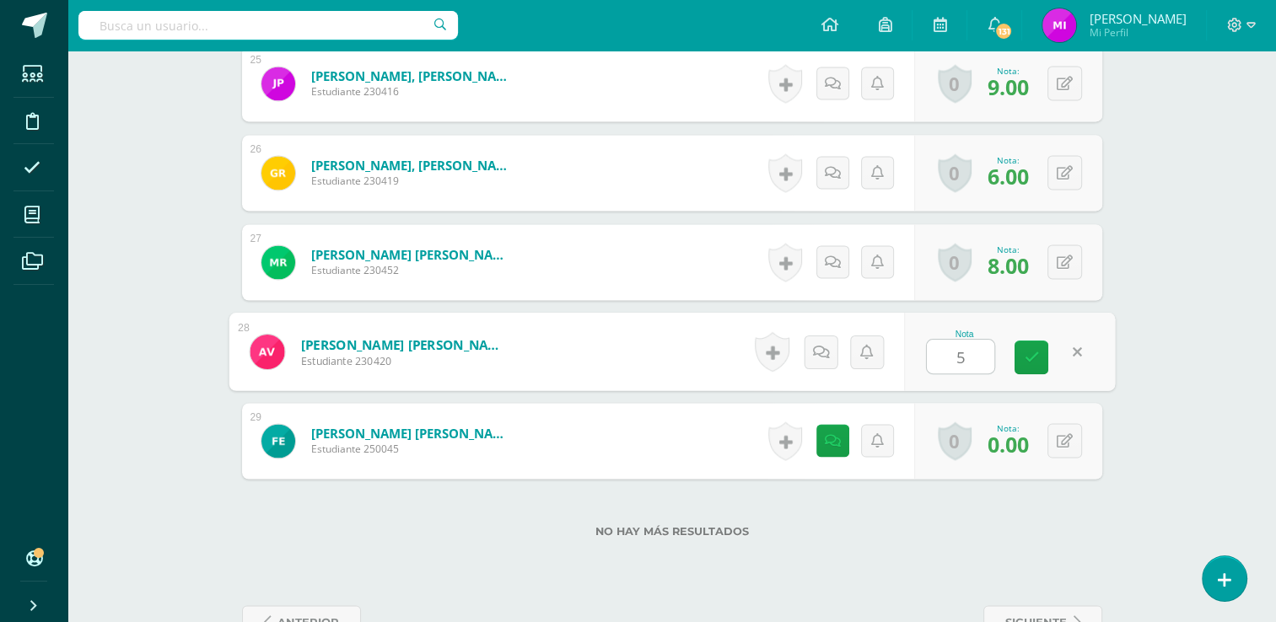
type input "5"
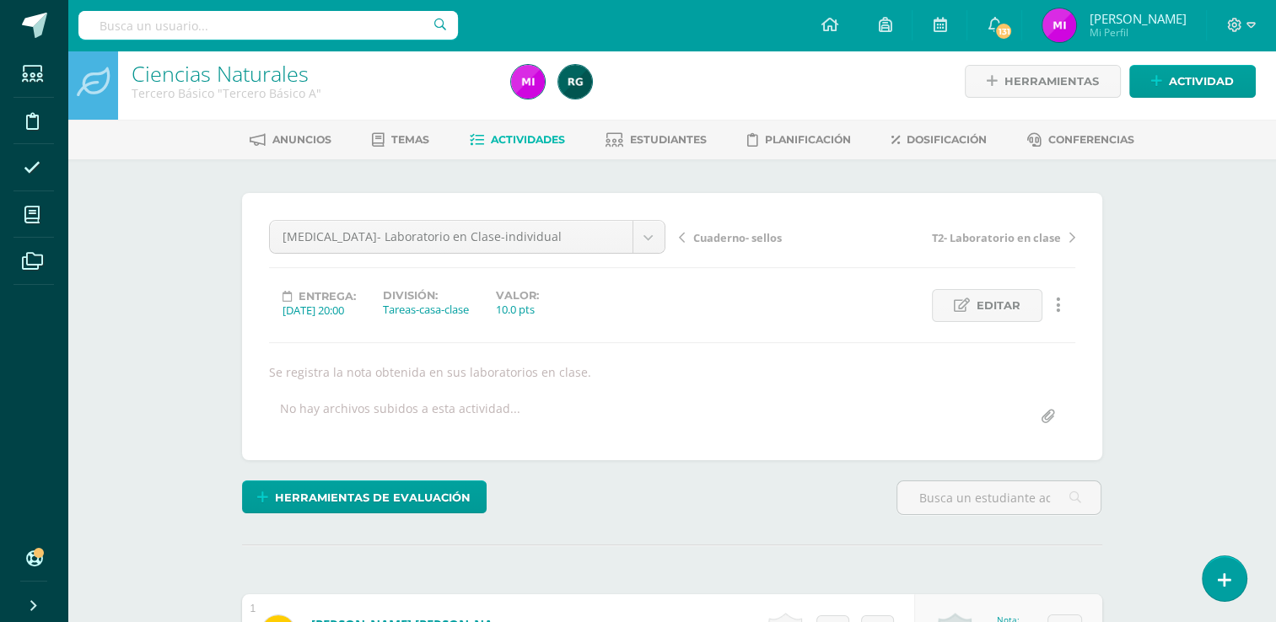
scroll to position [0, 0]
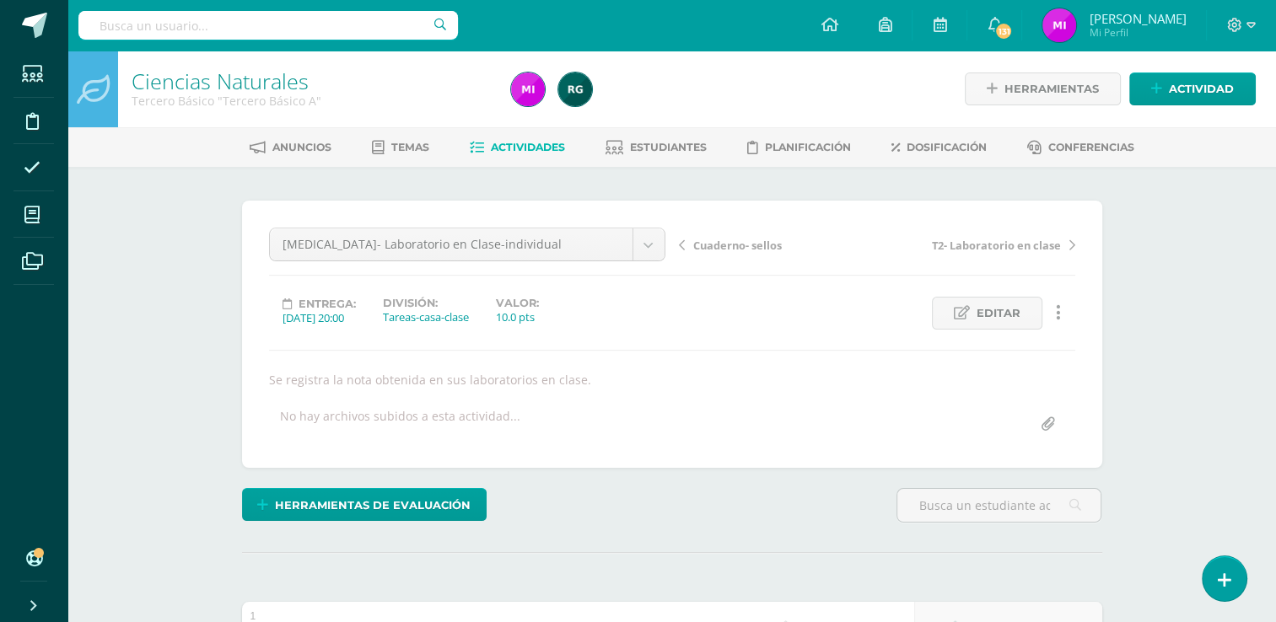
click at [524, 149] on span "Actividades" at bounding box center [528, 147] width 74 height 13
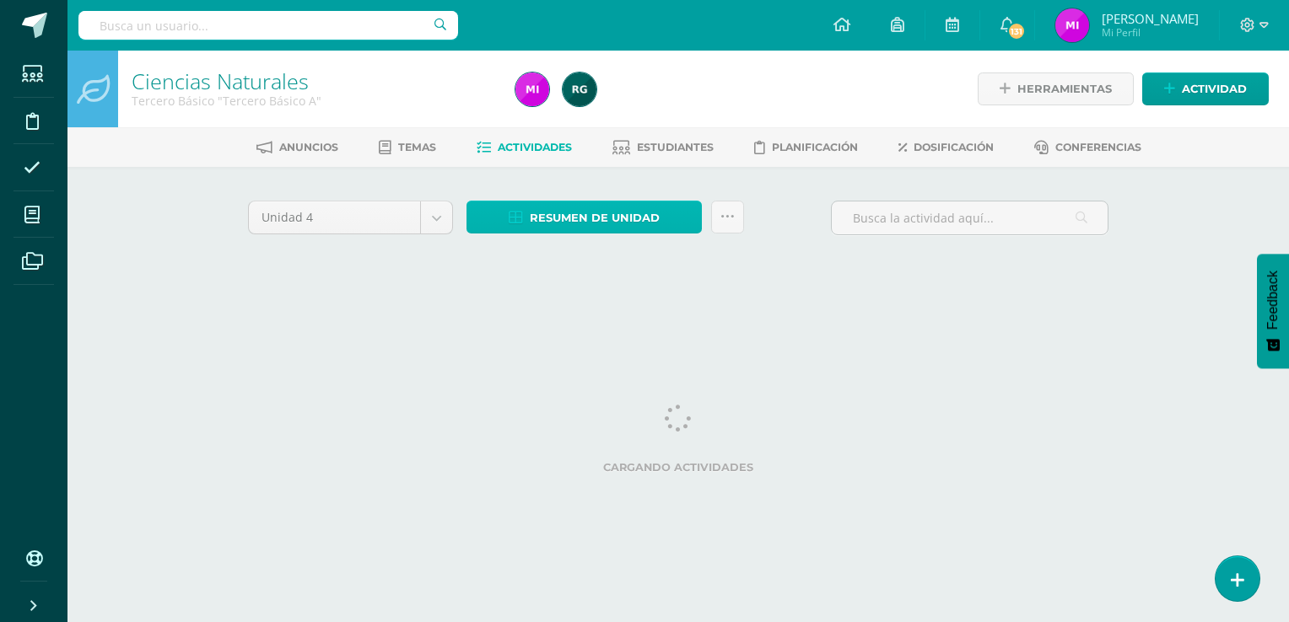
click at [598, 220] on span "Resumen de unidad" at bounding box center [595, 217] width 130 height 31
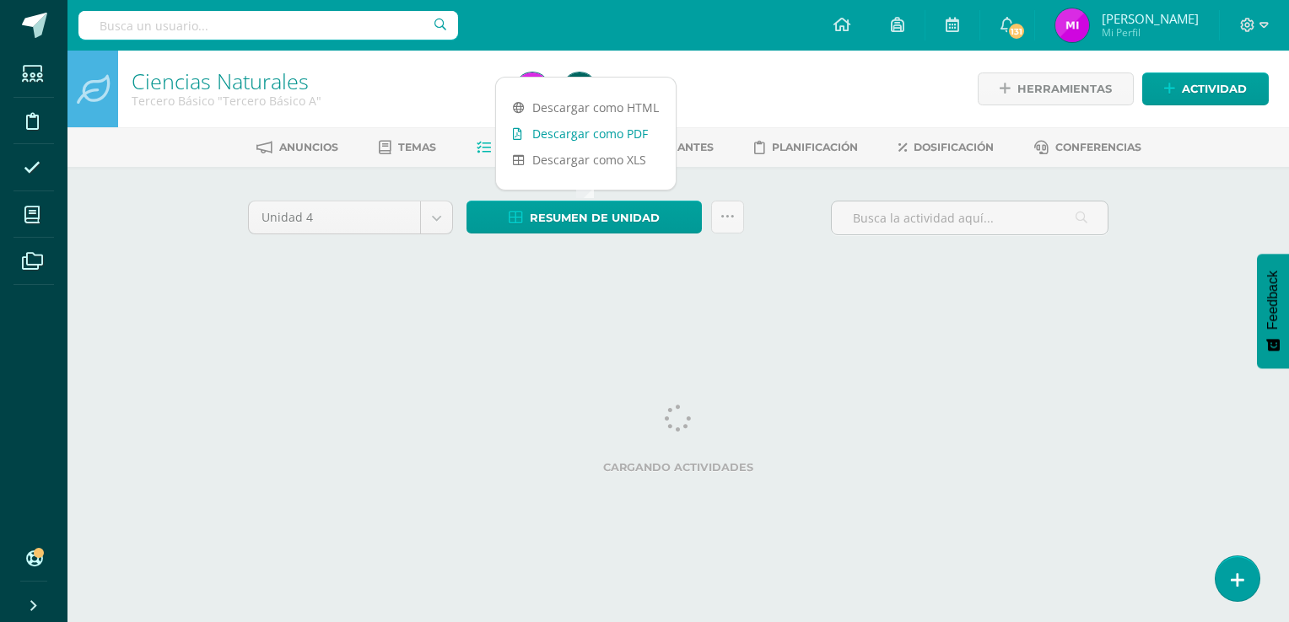
click at [567, 133] on link "Descargar como PDF" at bounding box center [586, 134] width 180 height 26
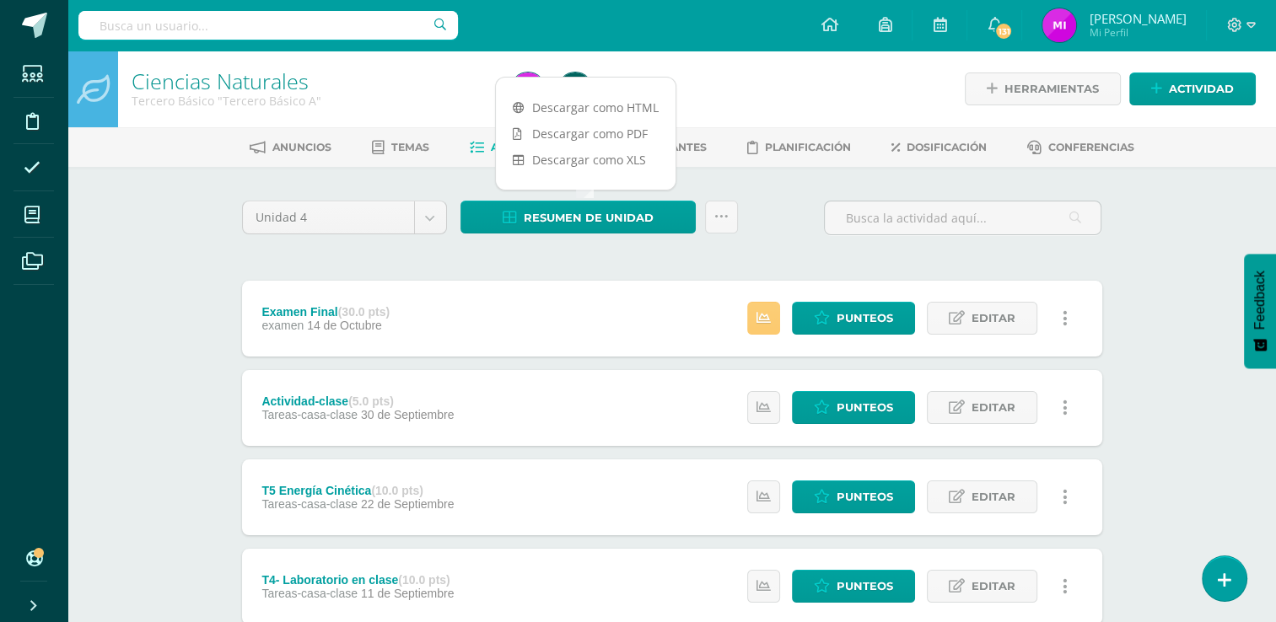
click at [1165, 413] on div "Ciencias Naturales Tercero Básico "Tercero Básico A" Herramientas Detalle de as…" at bounding box center [671, 573] width 1208 height 1044
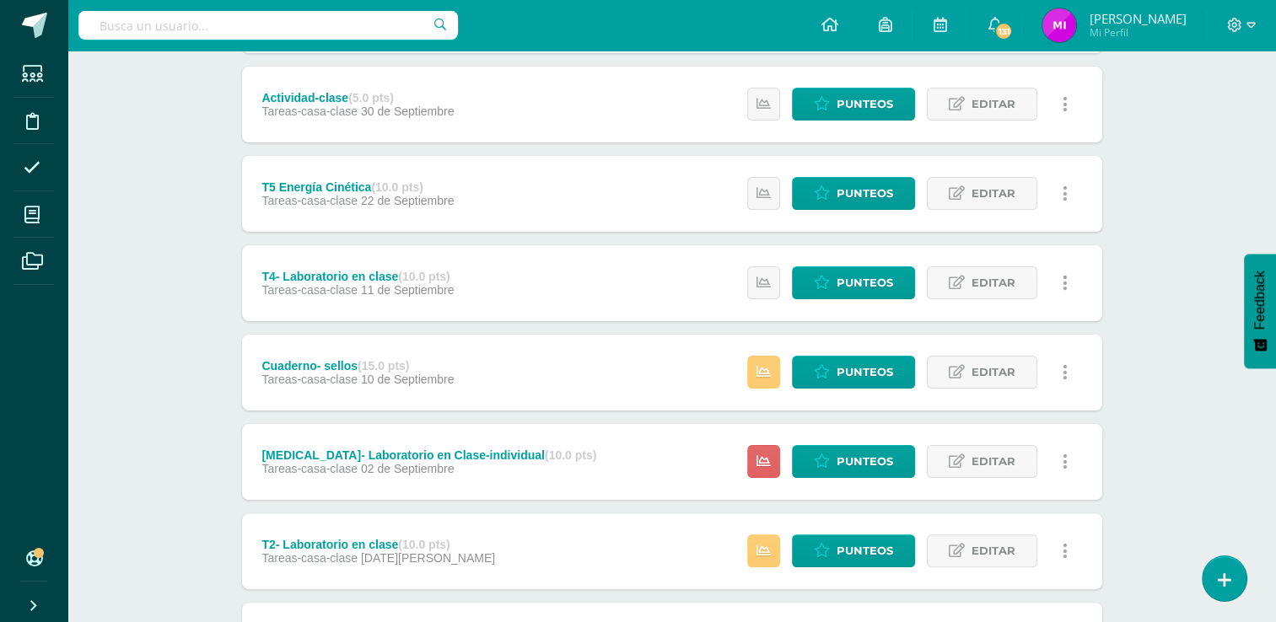
scroll to position [337, 0]
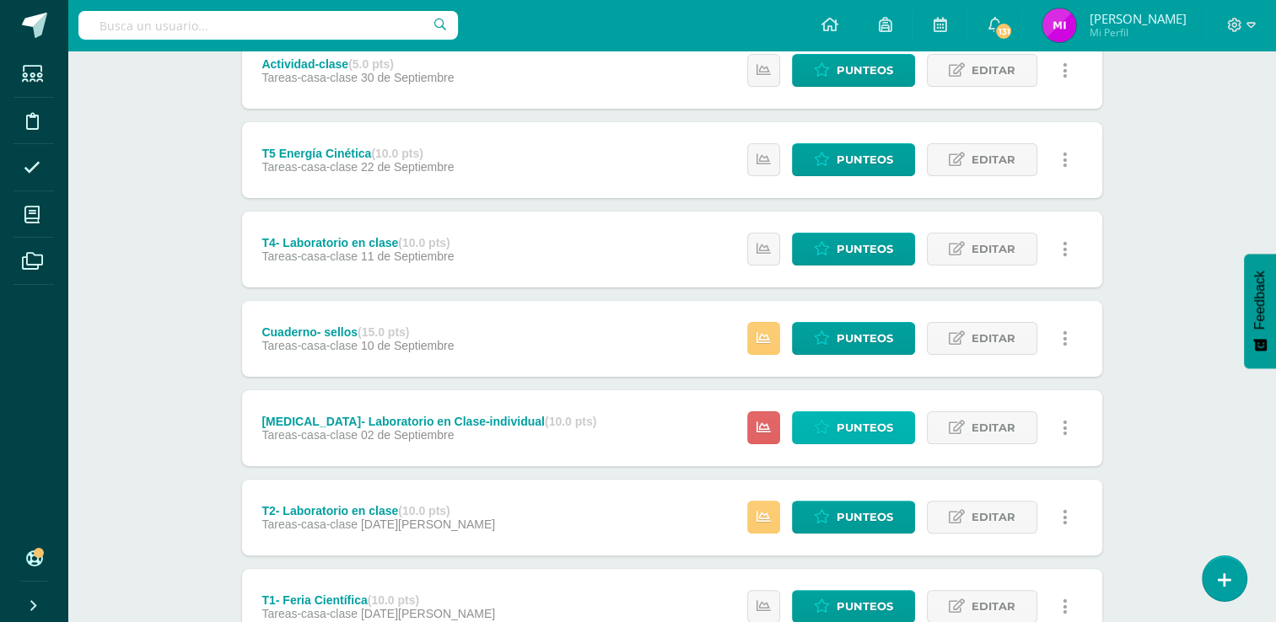
click at [850, 433] on span "Punteos" at bounding box center [865, 427] width 56 height 31
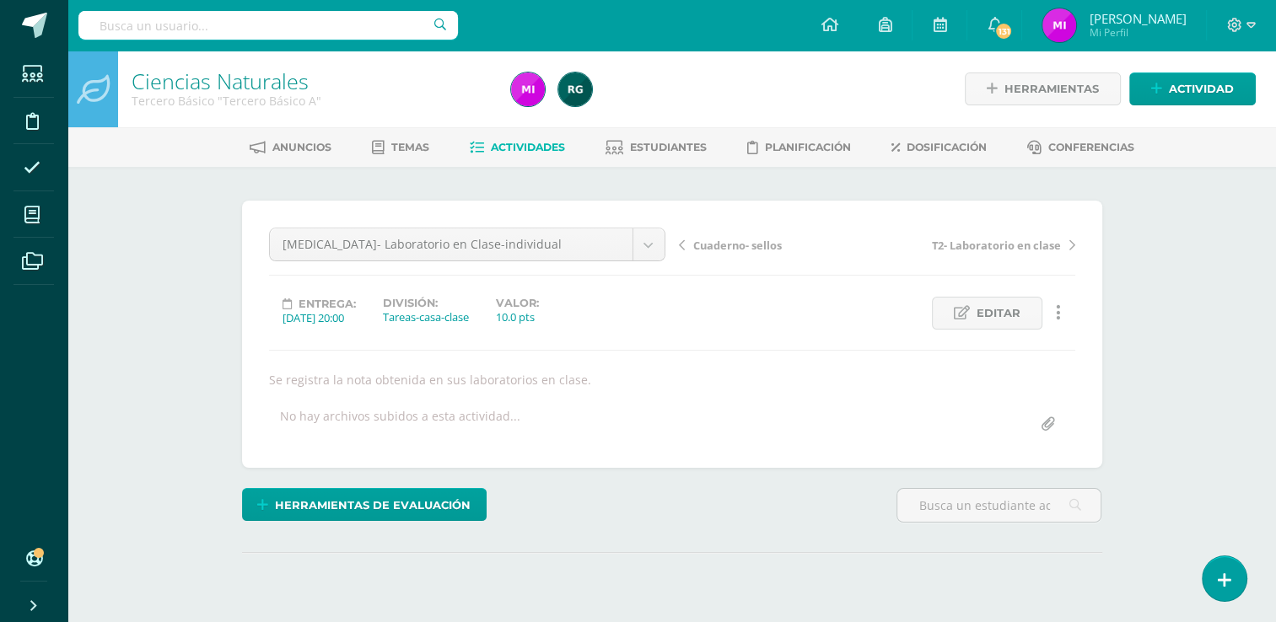
click at [1217, 385] on div "Ciencias Naturales Tercero Básico "Tercero Básico A" Herramientas Detalle de as…" at bounding box center [671, 367] width 1208 height 633
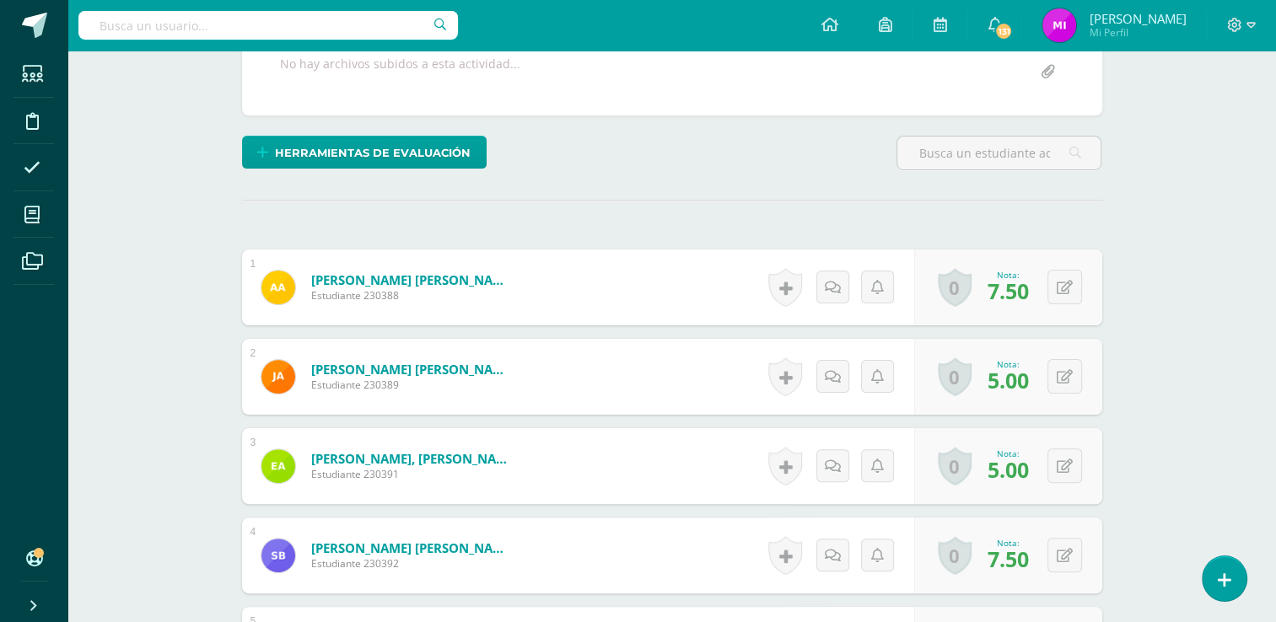
scroll to position [374, 0]
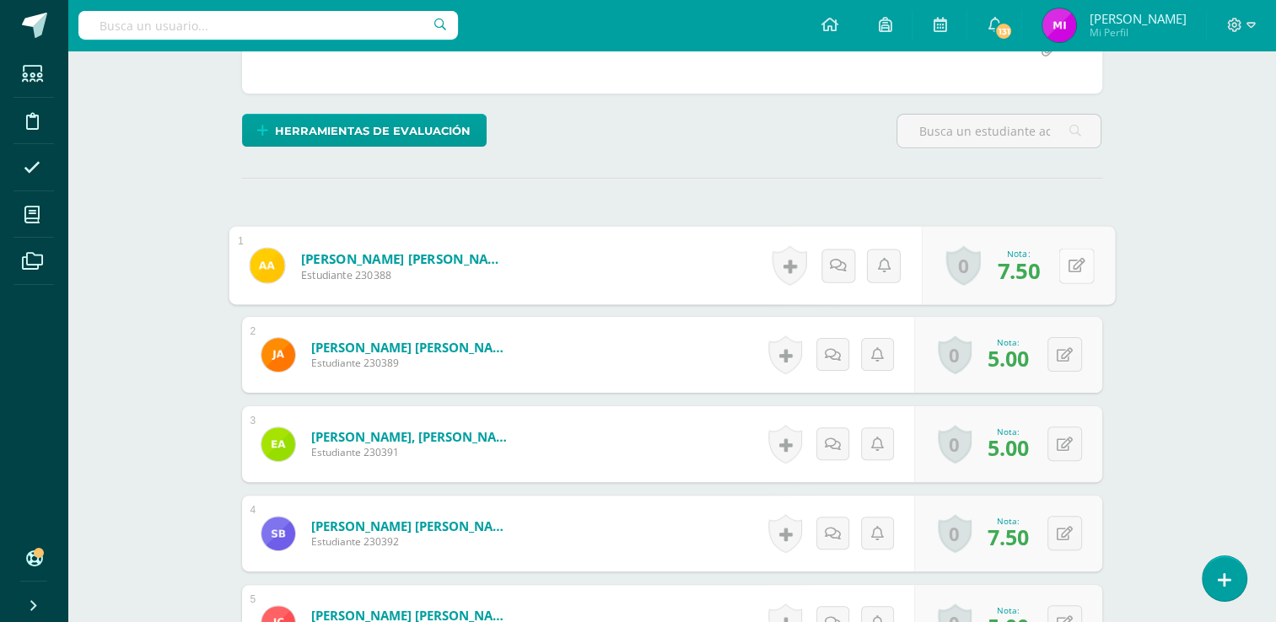
click at [1057, 265] on div "0 [GEOGRAPHIC_DATA] Logros obtenidos Aún no hay logros agregados Nota: 7.50" at bounding box center [1017, 266] width 193 height 78
click at [1070, 265] on icon at bounding box center [1076, 265] width 17 height 14
type input "8"
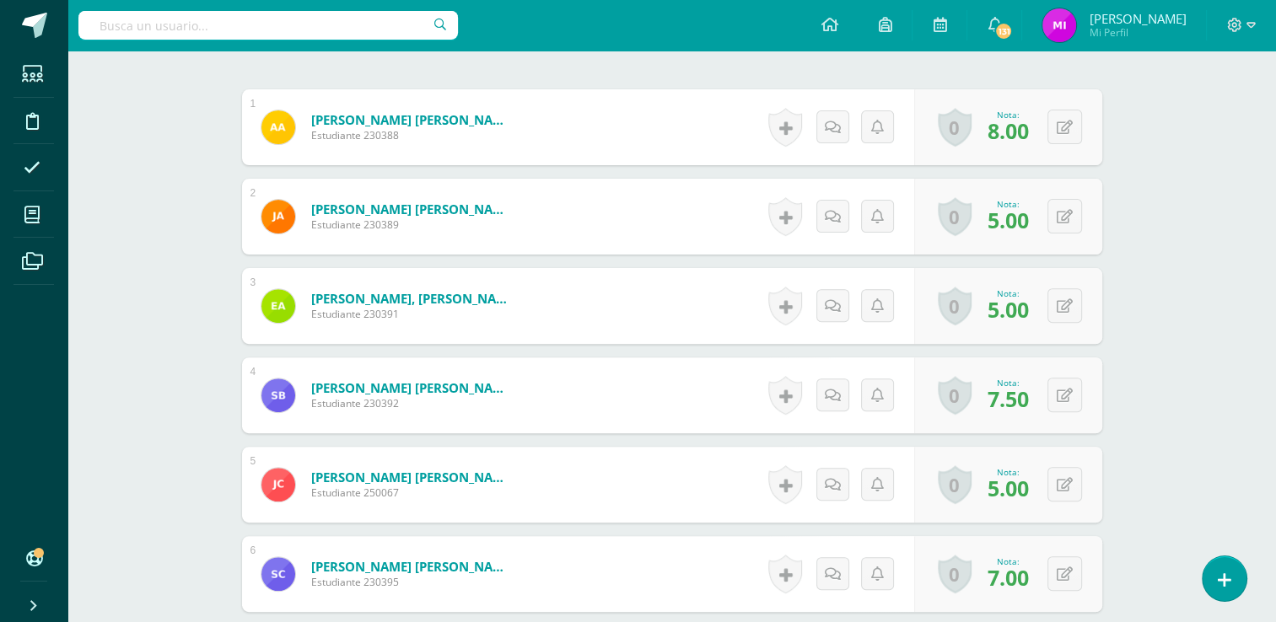
scroll to position [543, 0]
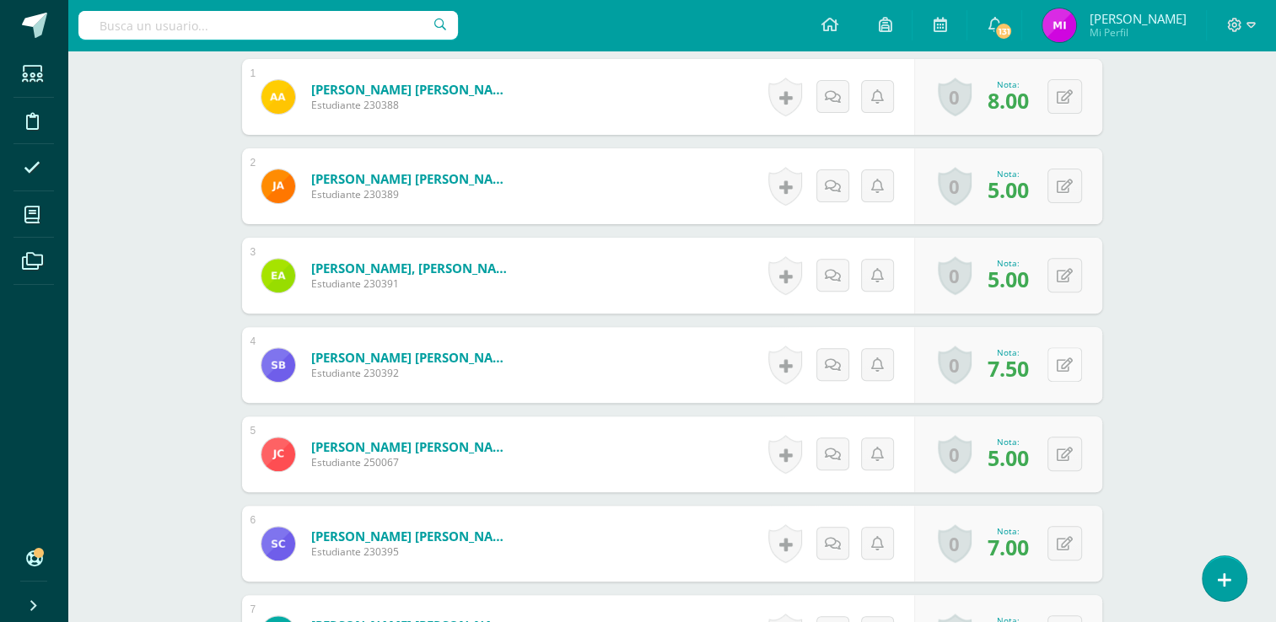
click at [1072, 371] on button at bounding box center [1064, 364] width 35 height 35
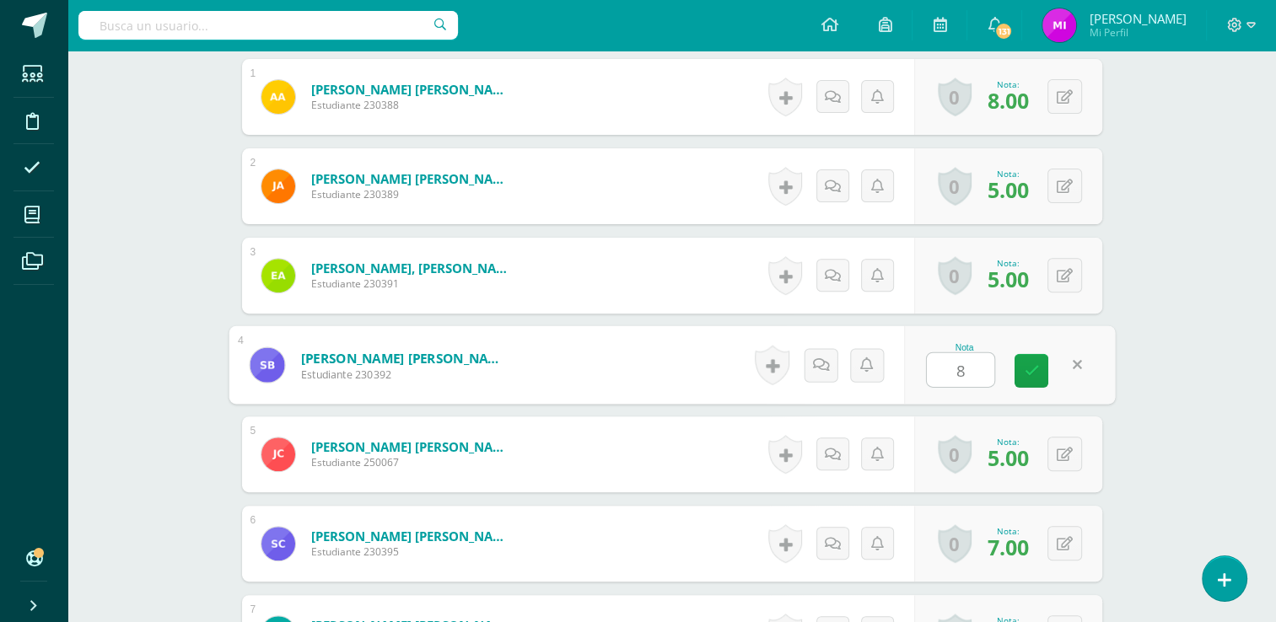
type input "8"
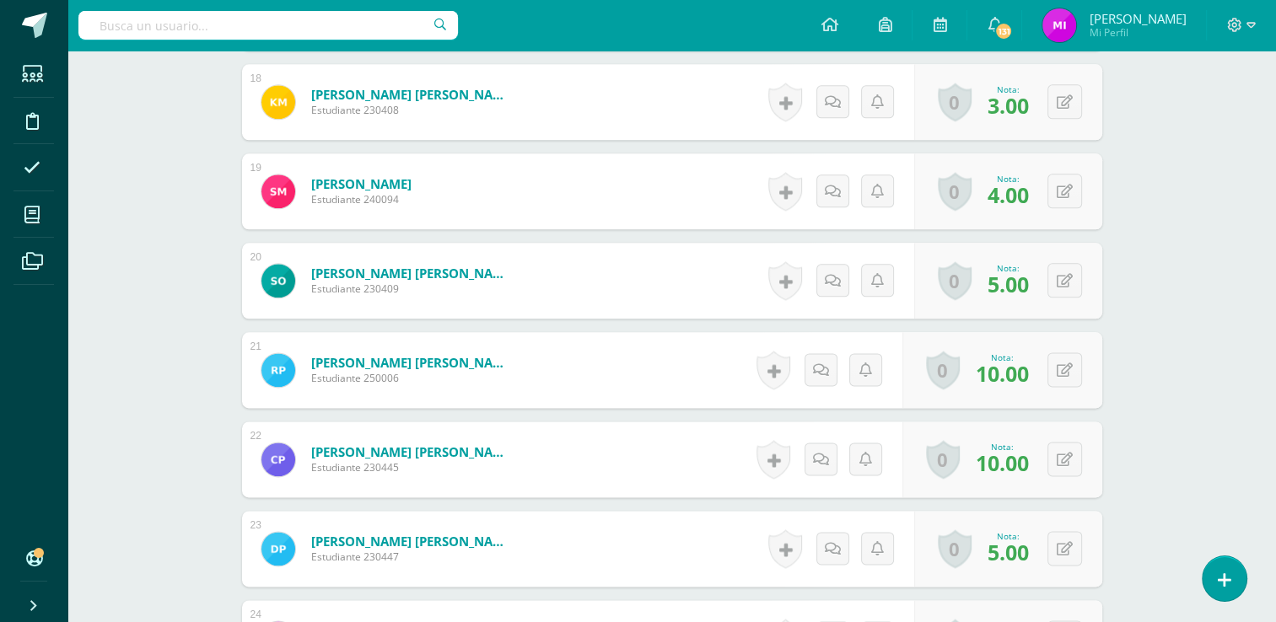
scroll to position [2096, 0]
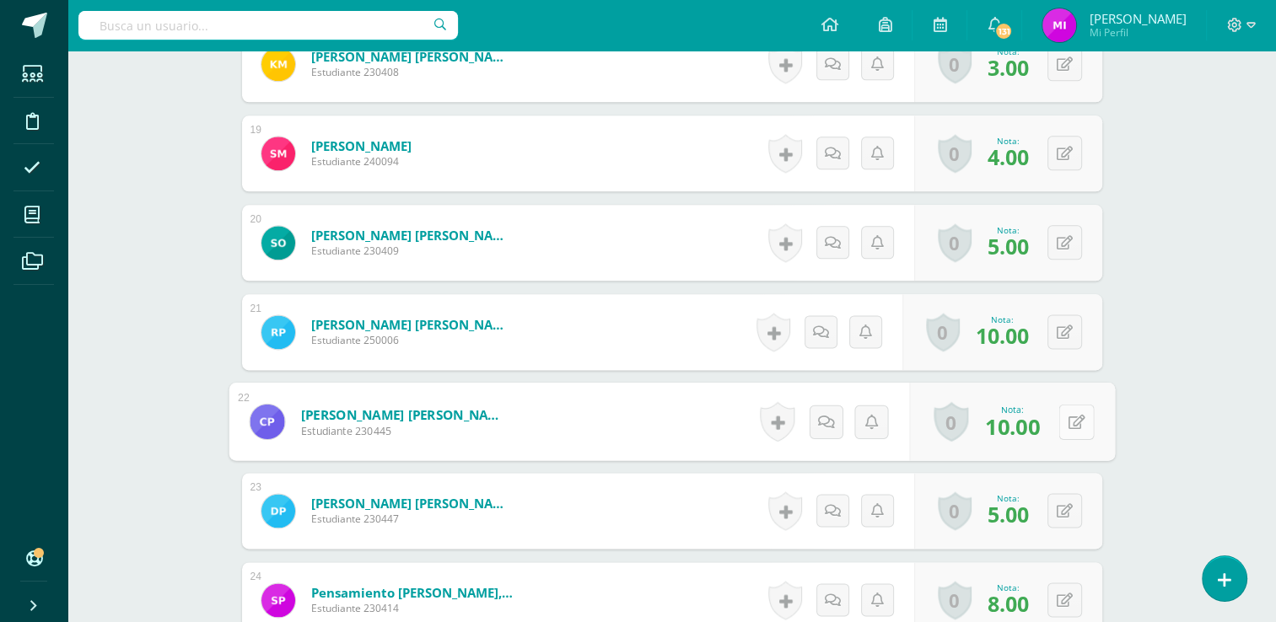
click at [1065, 417] on button at bounding box center [1075, 421] width 35 height 35
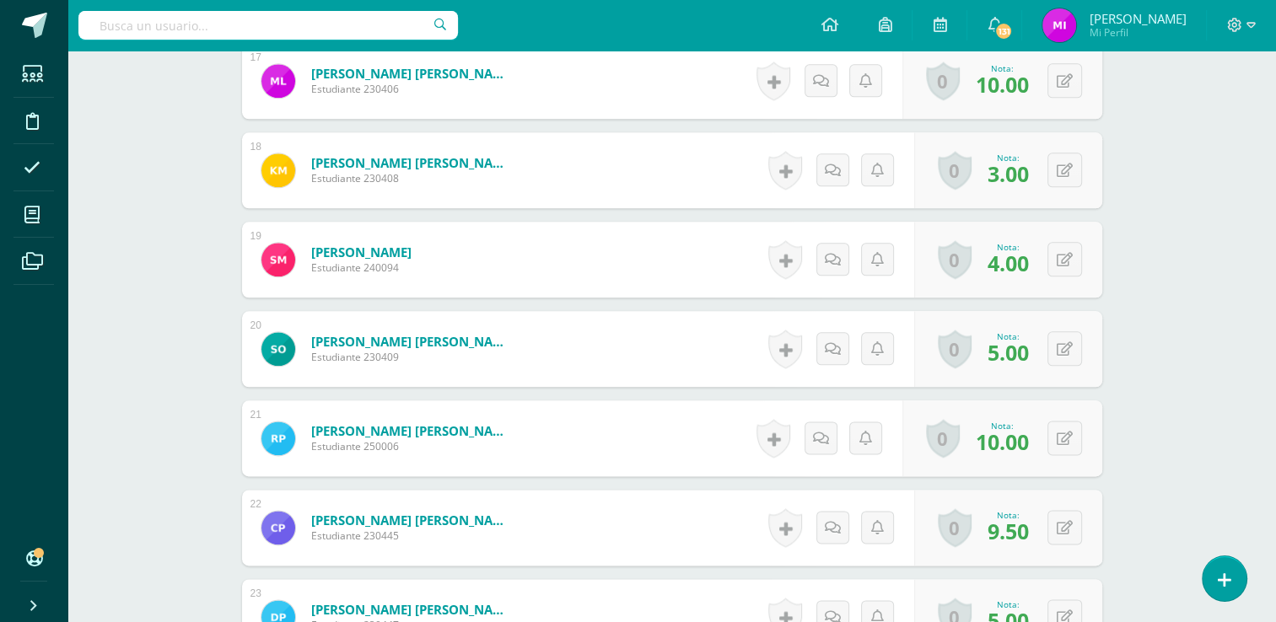
scroll to position [2197, 0]
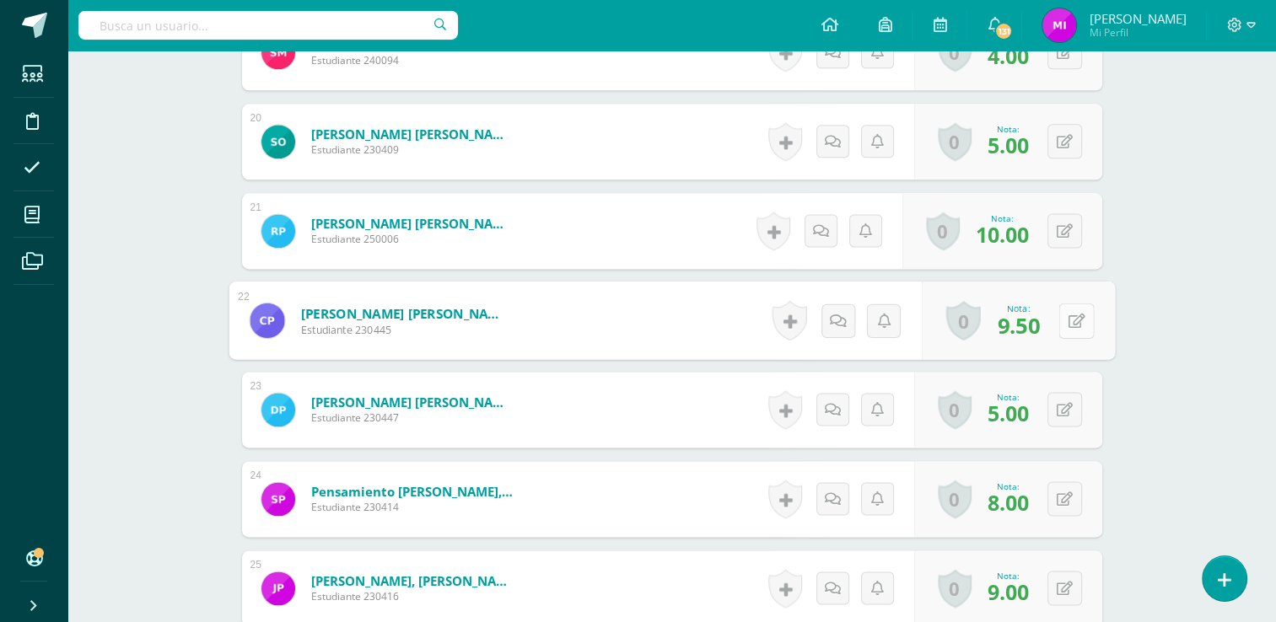
click at [1057, 315] on div "0 Logros Logros obtenidos Aún no hay logros agregados Nota: 9.50" at bounding box center [1017, 321] width 193 height 78
click at [1063, 318] on button at bounding box center [1075, 320] width 35 height 35
type input "10"
click at [1032, 323] on icon at bounding box center [1031, 326] width 15 height 14
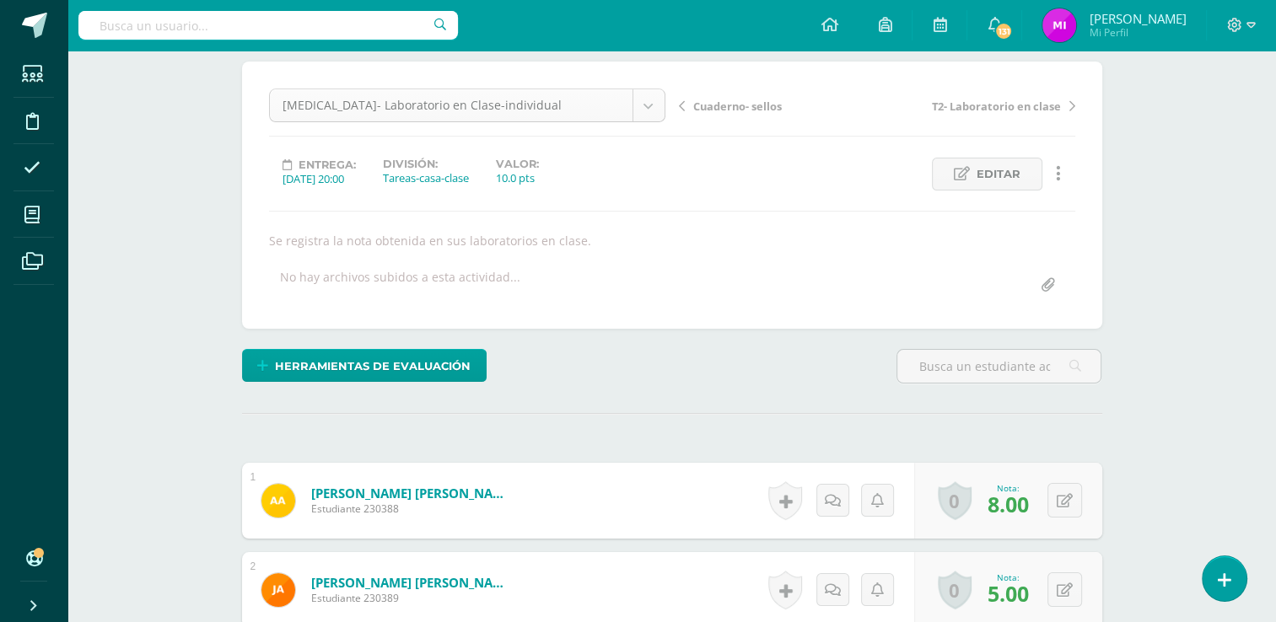
scroll to position [22, 0]
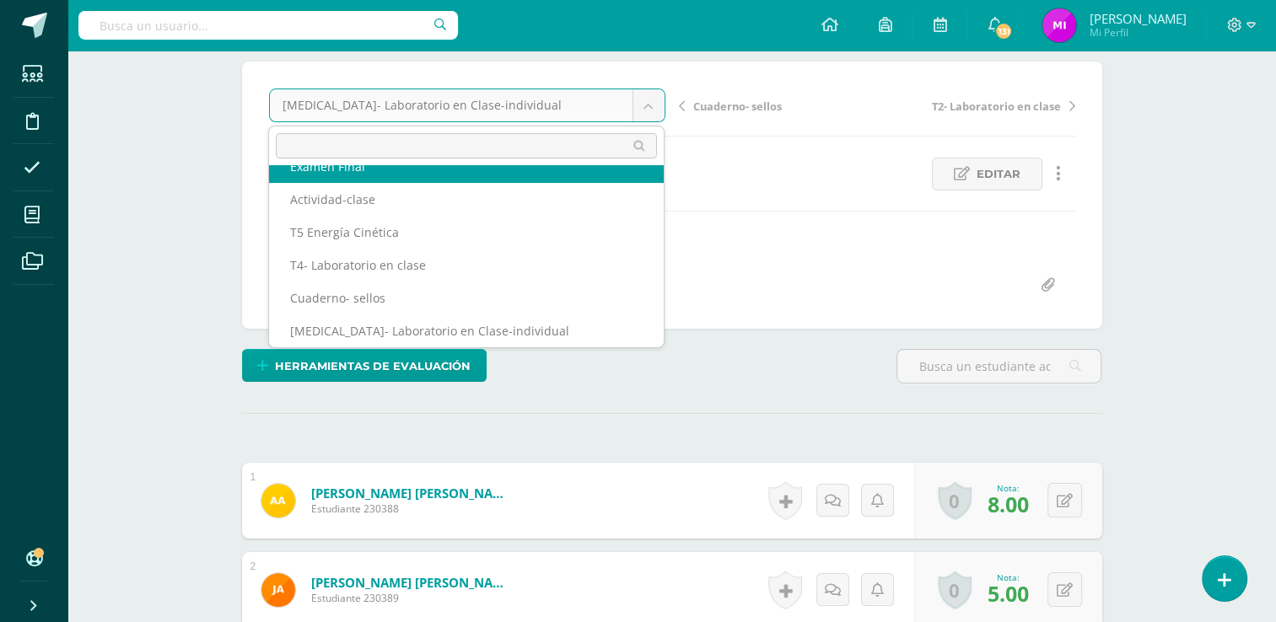
scroll to position [0, 0]
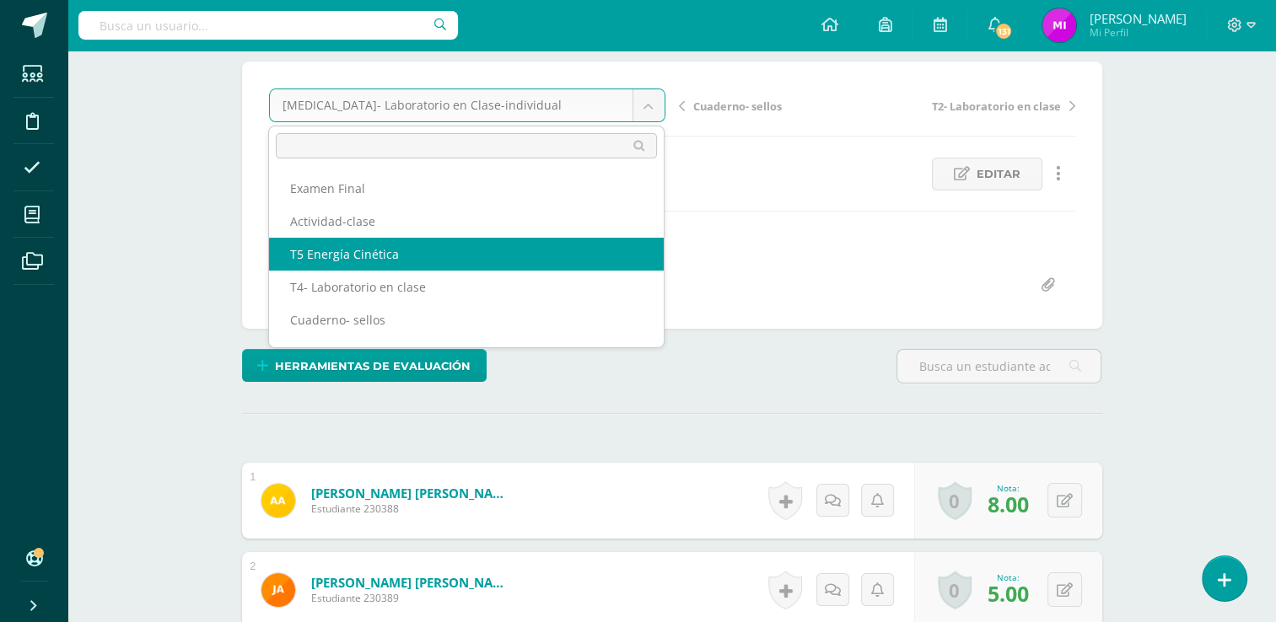
select select "/dashboard/teacher/grade-activity/109610/"
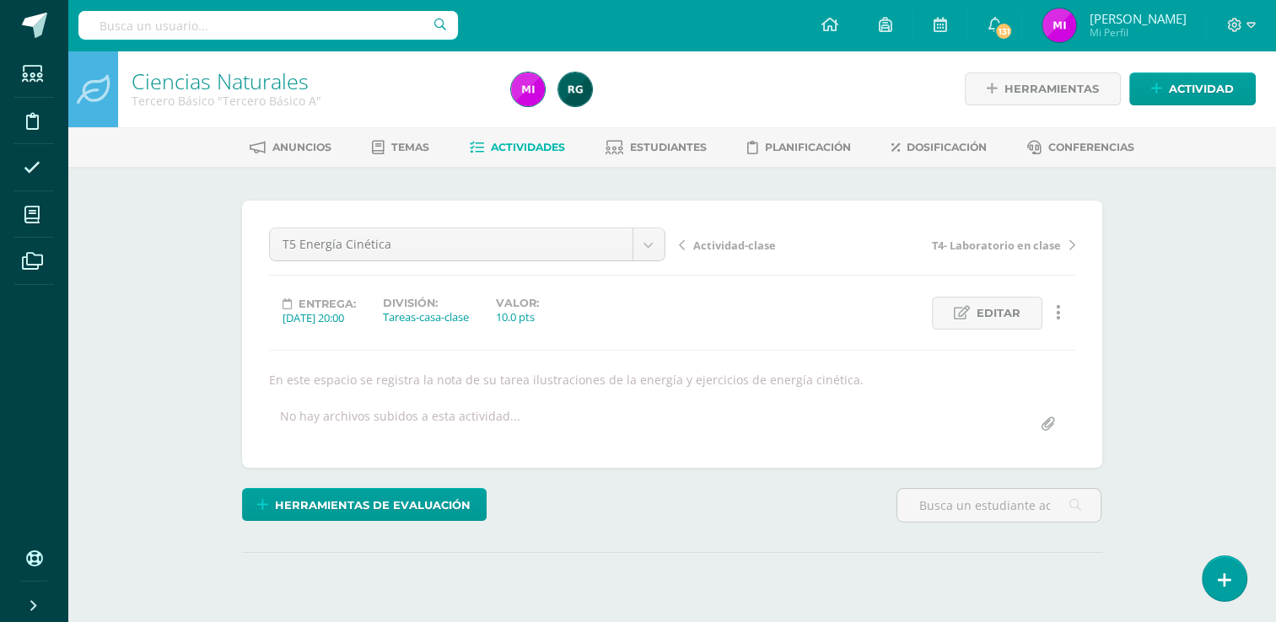
click at [1153, 362] on div "Ciencias Naturales Tercero Básico "Tercero Básico A" Herramientas Detalle de as…" at bounding box center [671, 367] width 1208 height 633
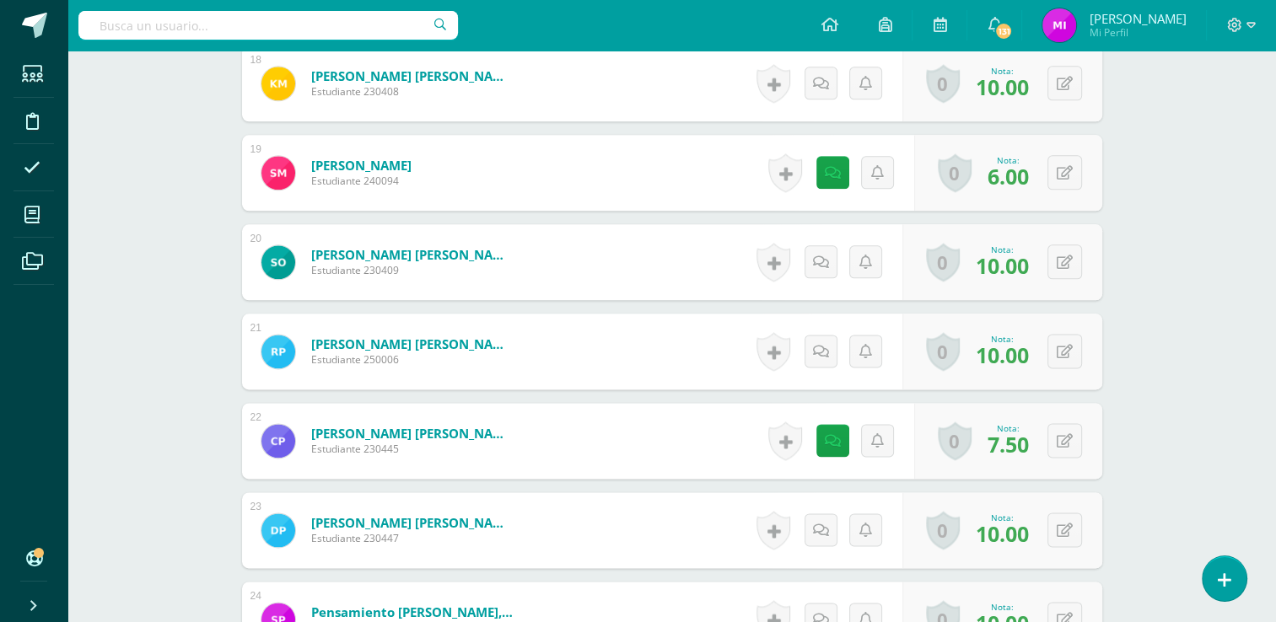
scroll to position [2122, 0]
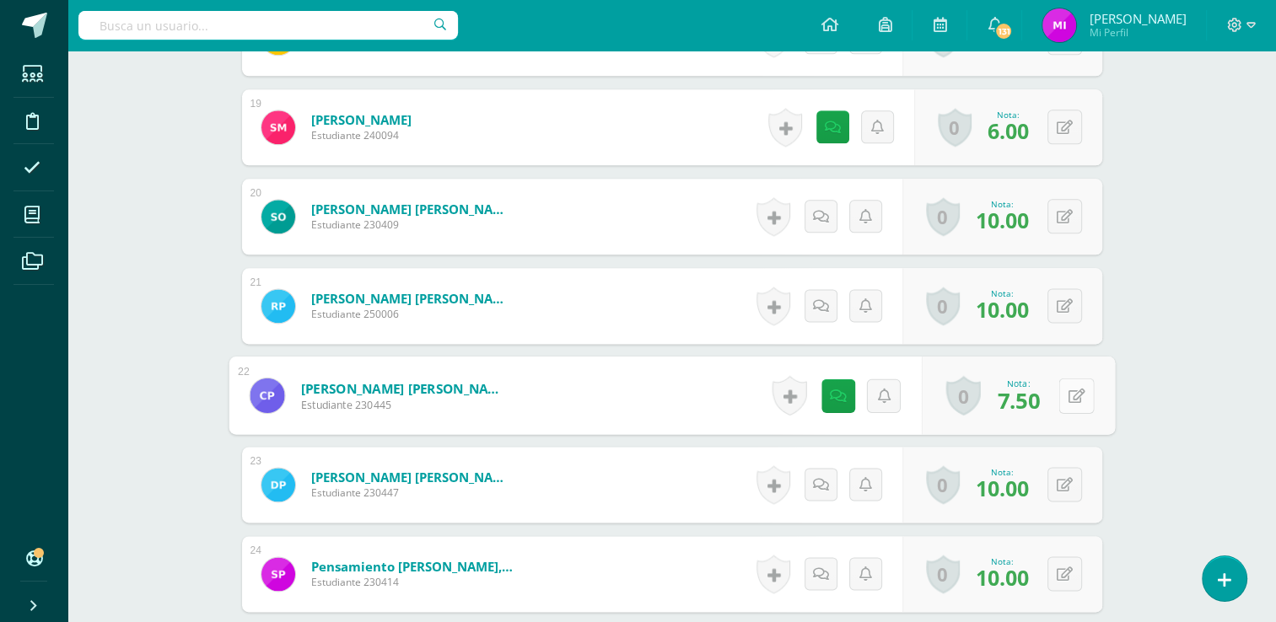
click at [1073, 393] on button at bounding box center [1075, 395] width 35 height 35
type input "8"
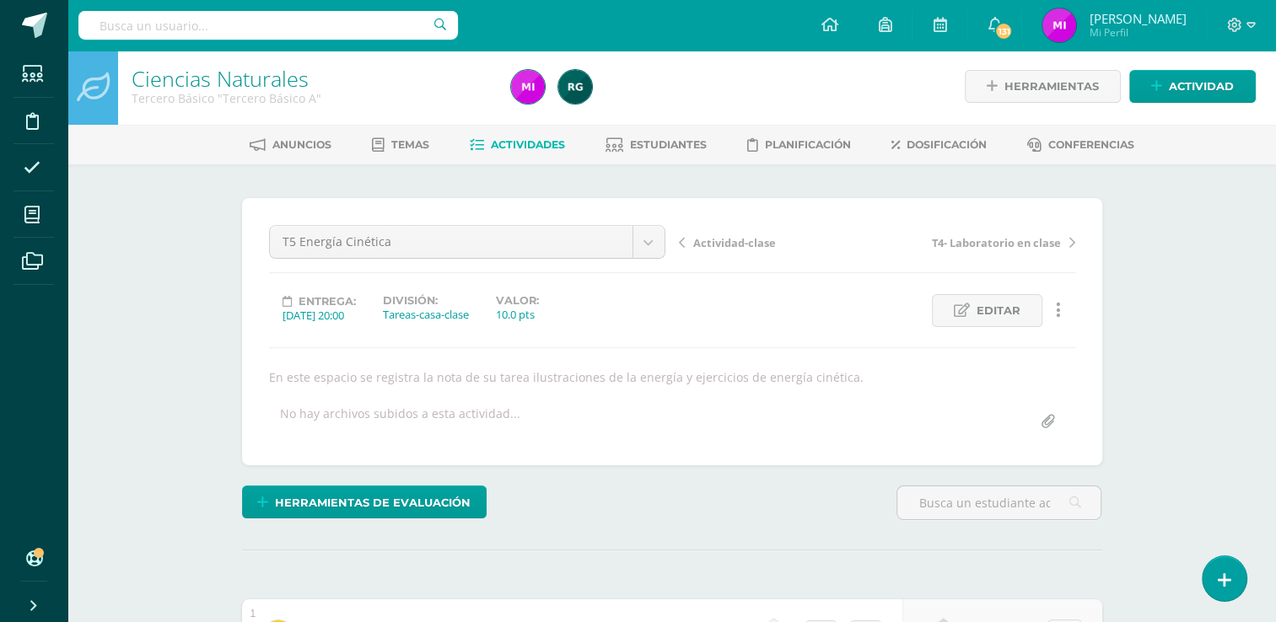
scroll to position [0, 0]
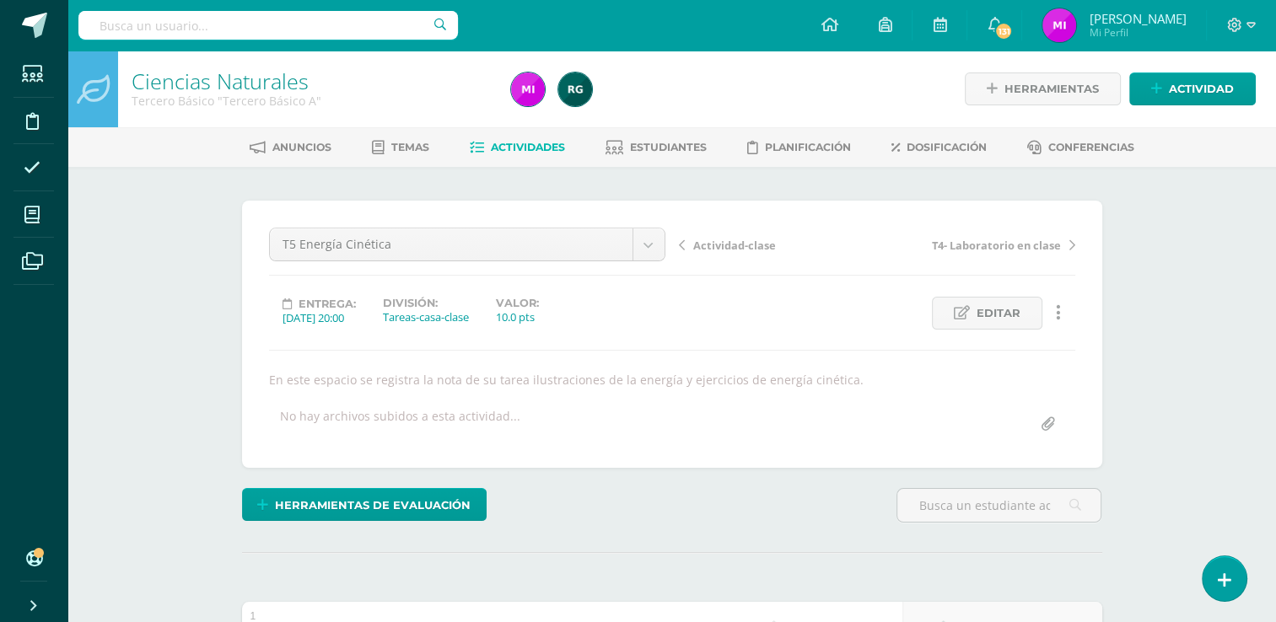
click at [494, 145] on span "Actividades" at bounding box center [528, 147] width 74 height 13
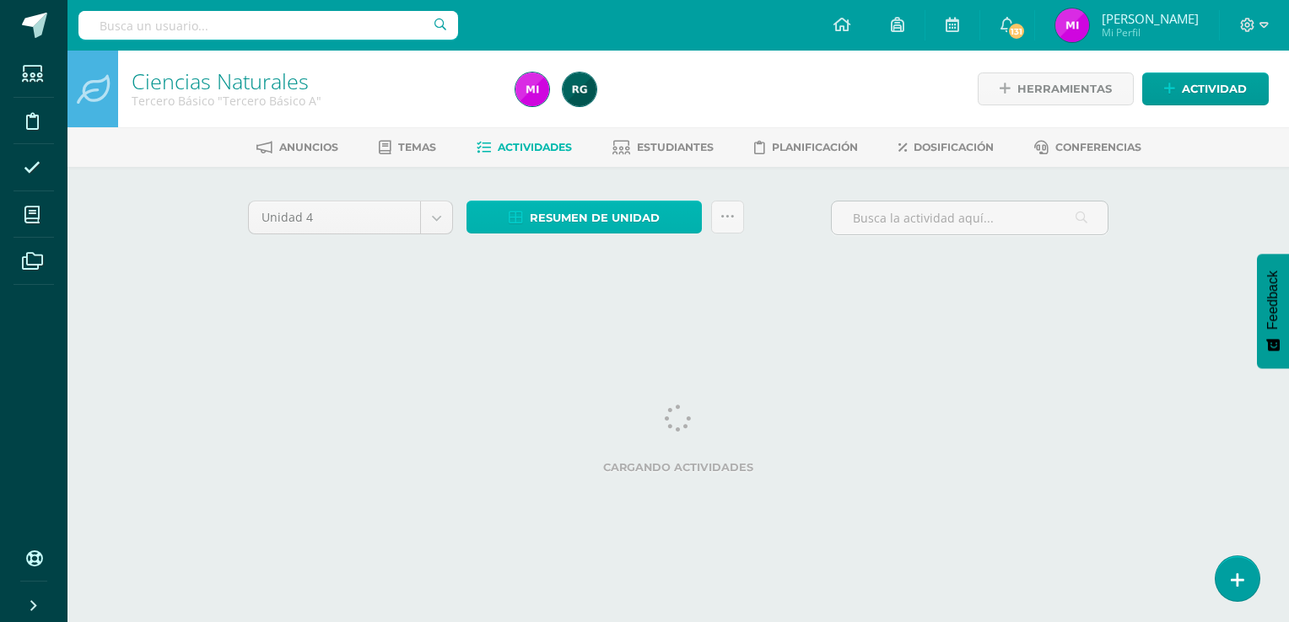
click at [566, 211] on span "Resumen de unidad" at bounding box center [595, 217] width 130 height 31
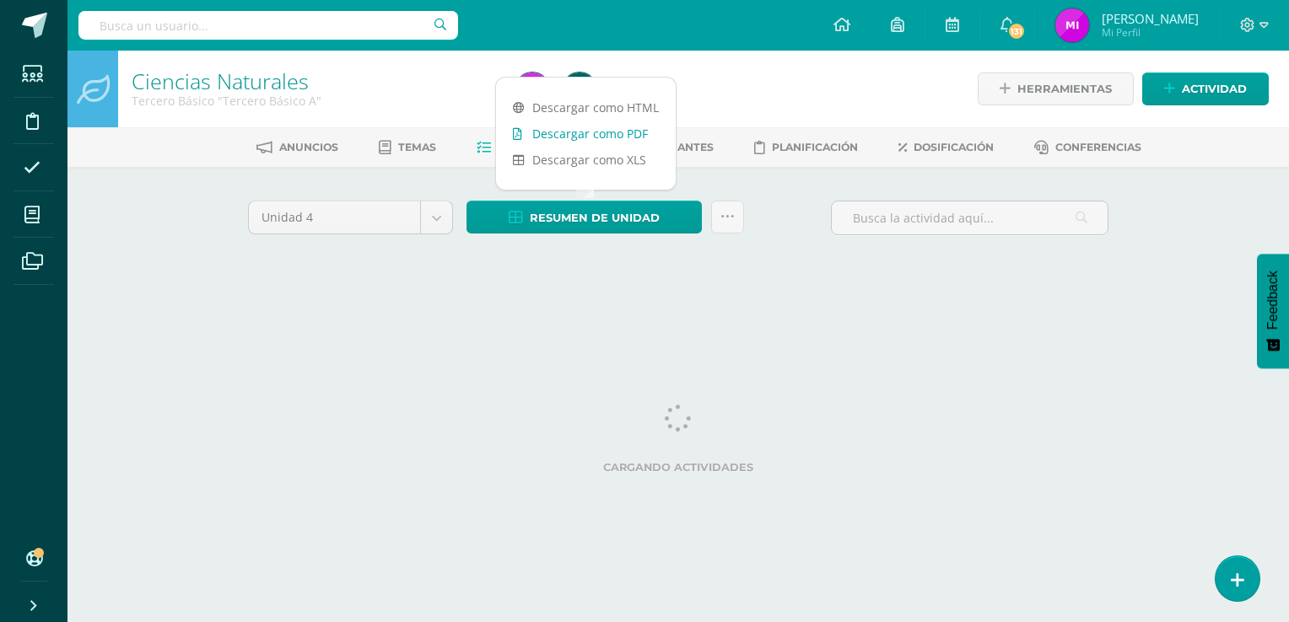
click at [575, 137] on link "Descargar como PDF" at bounding box center [586, 134] width 180 height 26
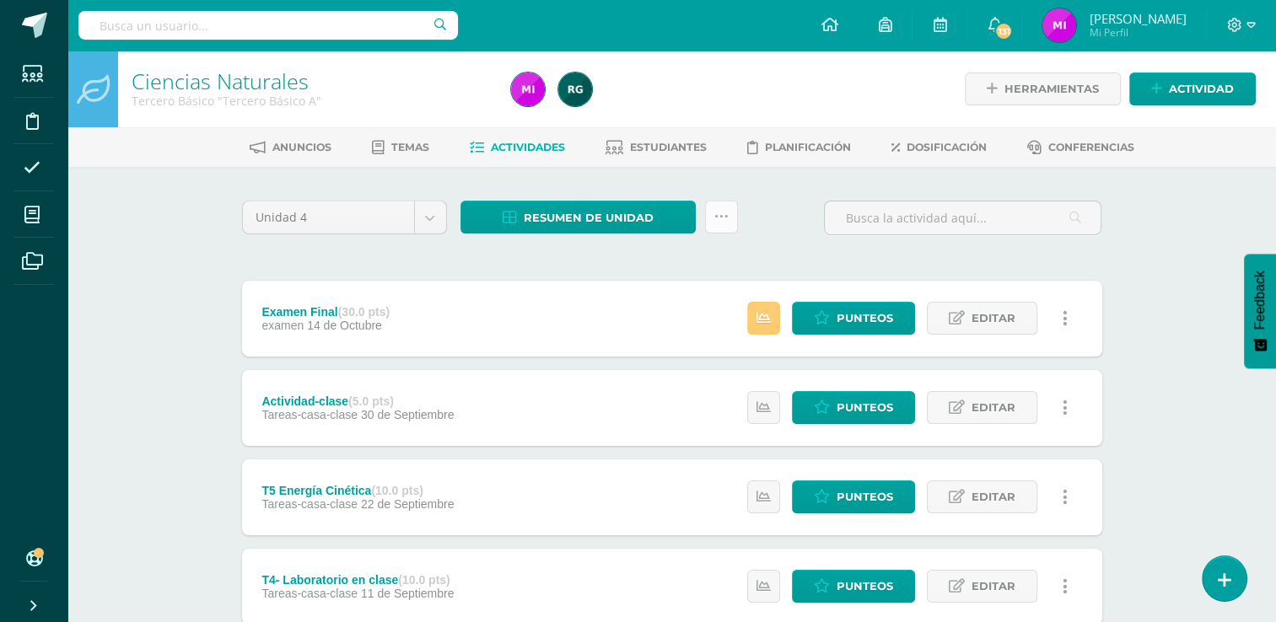
click at [733, 218] on link at bounding box center [721, 217] width 33 height 33
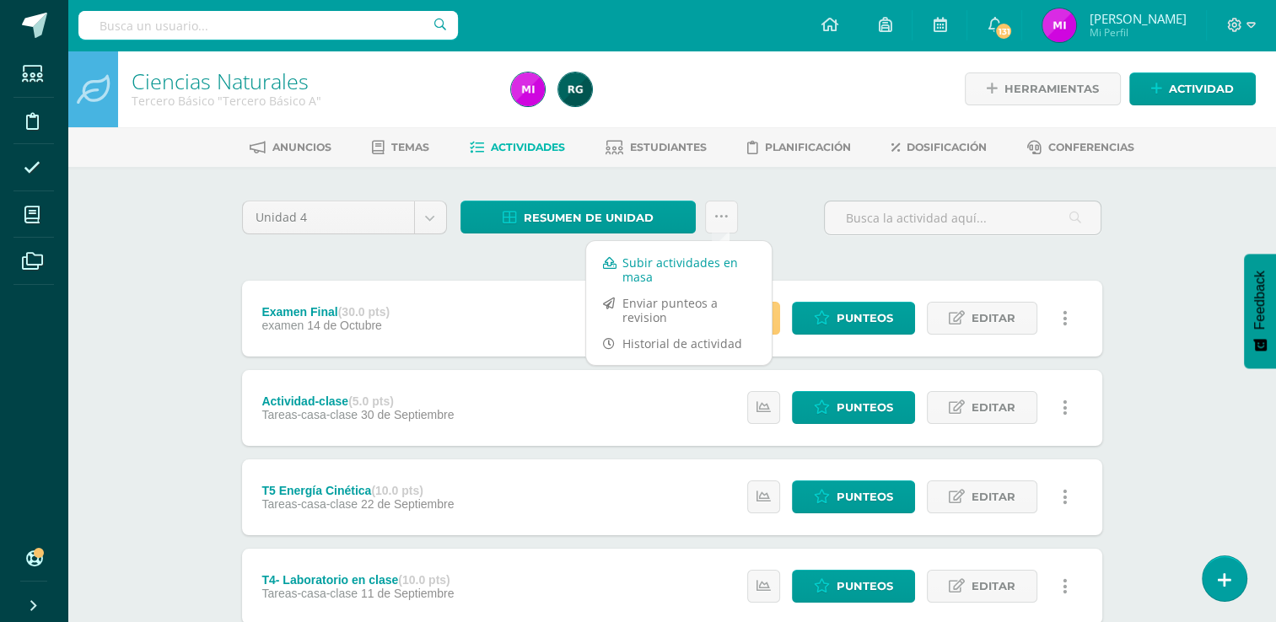
click at [678, 265] on link "Subir actividades en masa" at bounding box center [679, 270] width 186 height 40
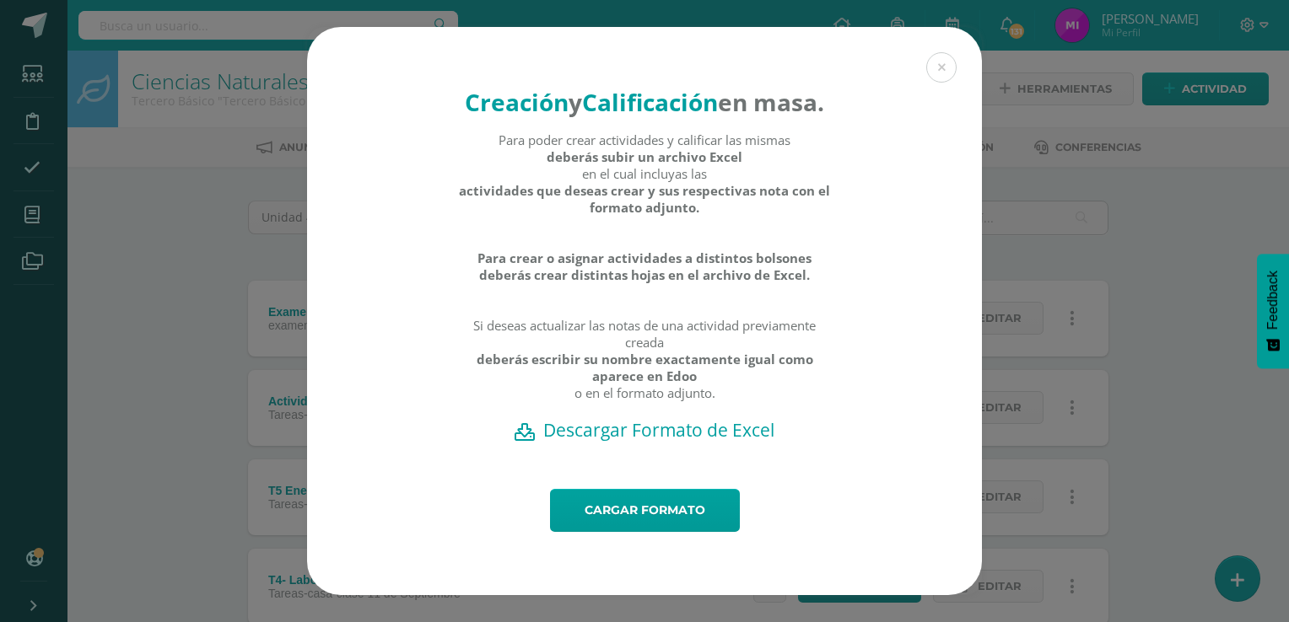
click at [637, 442] on h2 "Descargar Formato de Excel" at bounding box center [644, 430] width 616 height 24
click at [1075, 467] on div "Creación y Calificación en masa. Para poder crear actividades y calificar las m…" at bounding box center [644, 311] width 1275 height 568
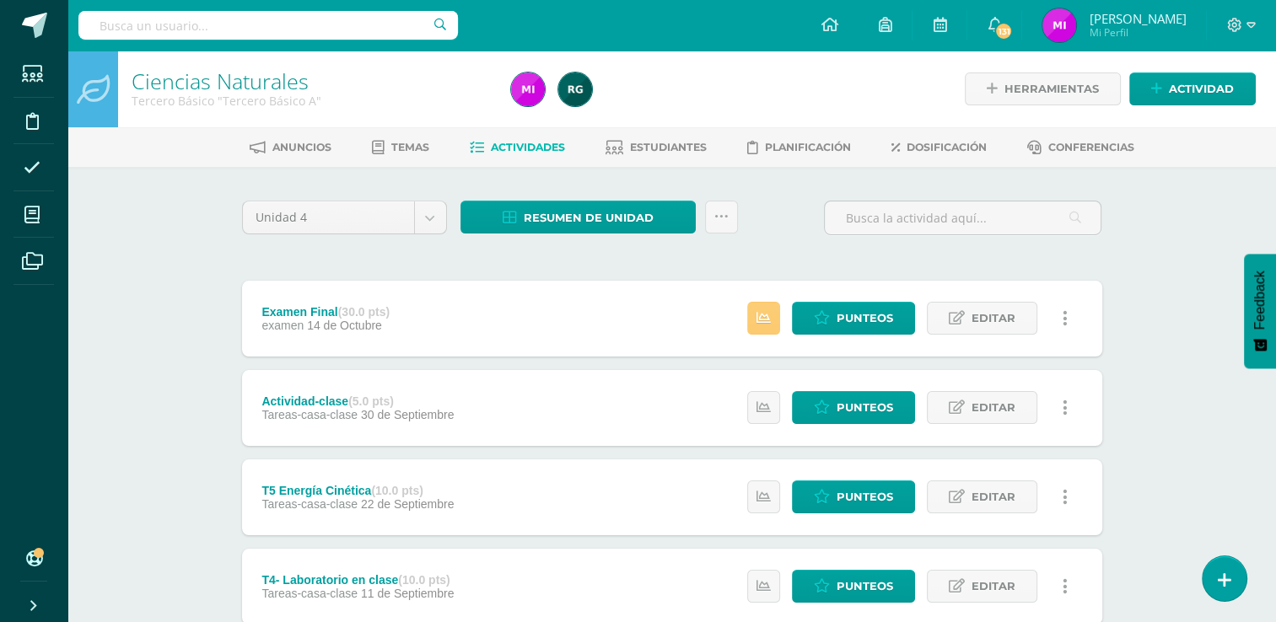
click at [672, 110] on div at bounding box center [697, 89] width 386 height 77
click at [791, 74] on div at bounding box center [697, 89] width 386 height 77
click at [405, 433] on div "Actividad-clase (5.0 pts) Tareas-casa-clase 30 de Septiembre" at bounding box center [358, 408] width 233 height 76
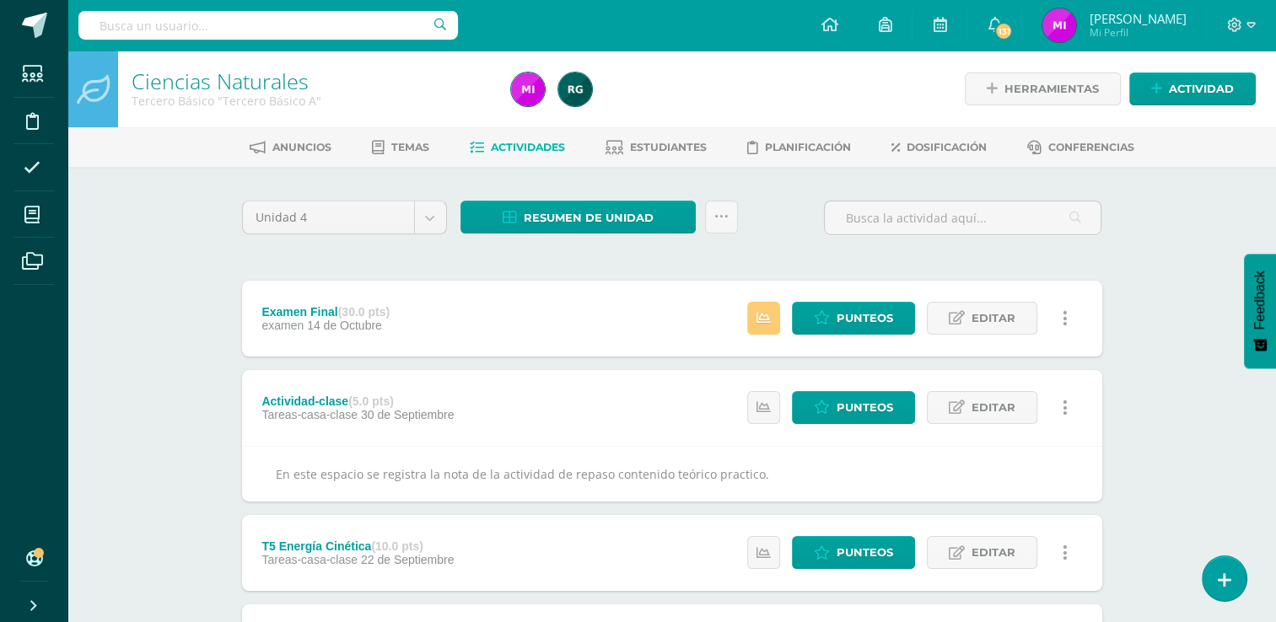
click at [1170, 519] on div "Ciencias Naturales Tercero Básico "Tercero Básico A" Herramientas Detalle de as…" at bounding box center [671, 601] width 1208 height 1100
click at [1173, 495] on div "Ciencias Naturales Tercero Básico "Tercero Básico A" Herramientas Detalle de as…" at bounding box center [671, 601] width 1208 height 1100
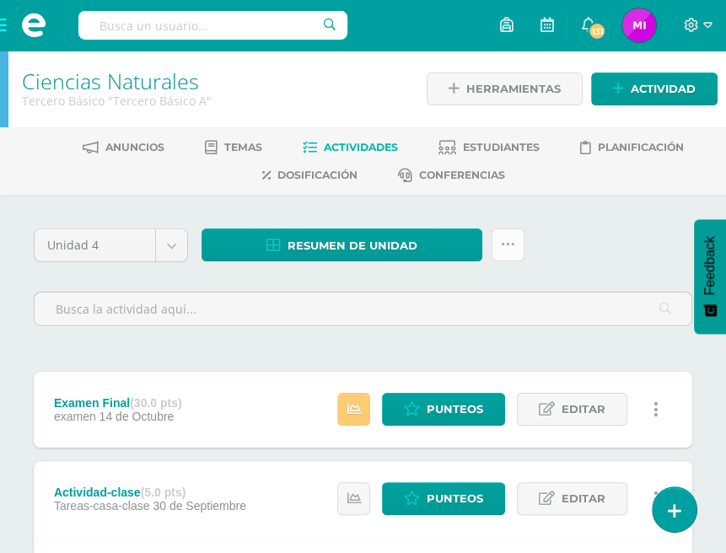
click at [513, 247] on icon at bounding box center [508, 245] width 14 height 14
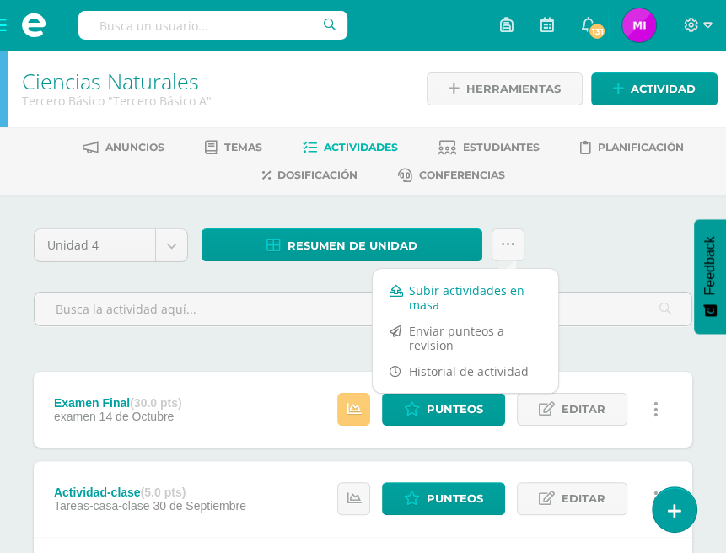
click at [465, 292] on link "Subir actividades en masa" at bounding box center [466, 297] width 186 height 40
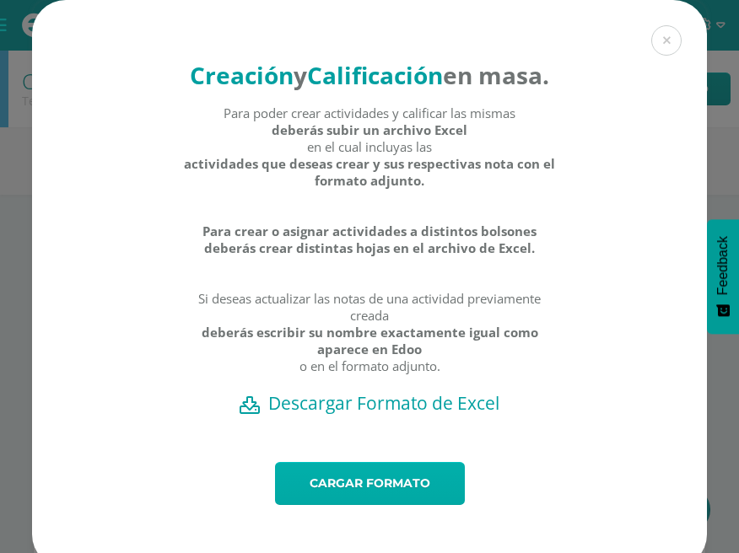
click at [356, 505] on link "Cargar formato" at bounding box center [370, 483] width 190 height 43
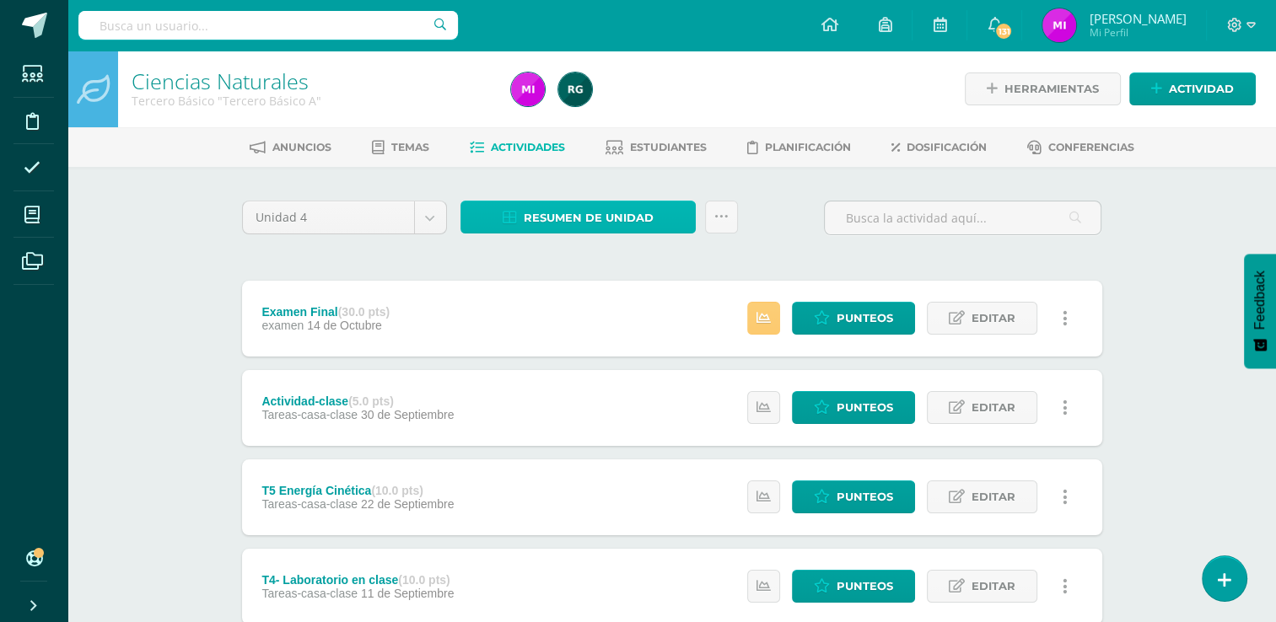
click at [594, 213] on span "Resumen de unidad" at bounding box center [589, 217] width 130 height 31
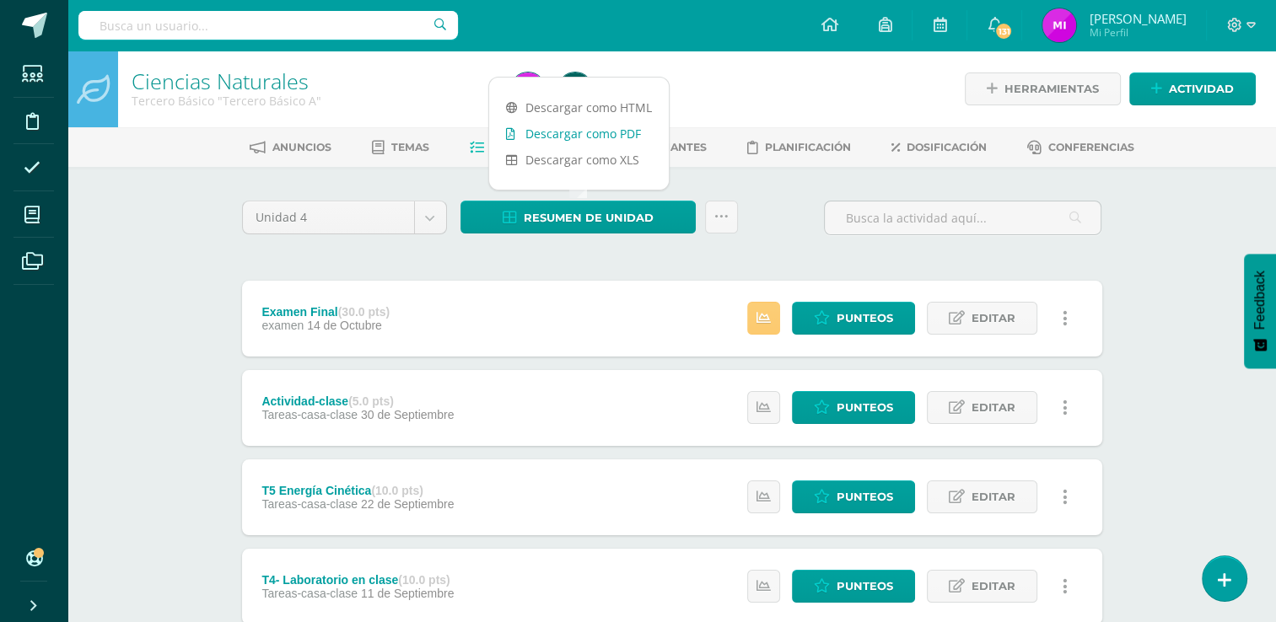
click at [576, 137] on link "Descargar como PDF" at bounding box center [579, 134] width 180 height 26
